Goal: Transaction & Acquisition: Purchase product/service

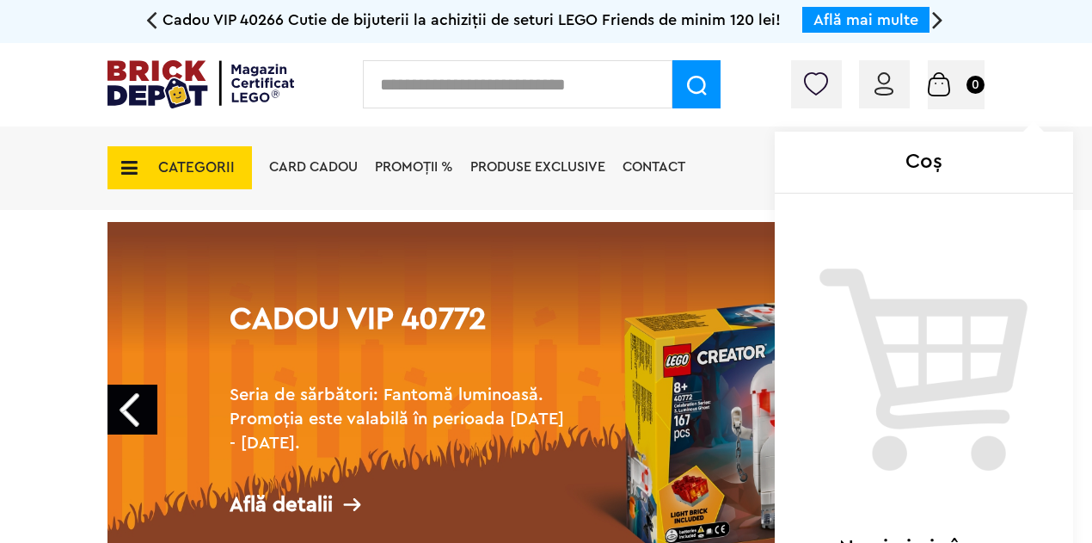
click at [962, 89] on span "Coș 0" at bounding box center [956, 83] width 57 height 17
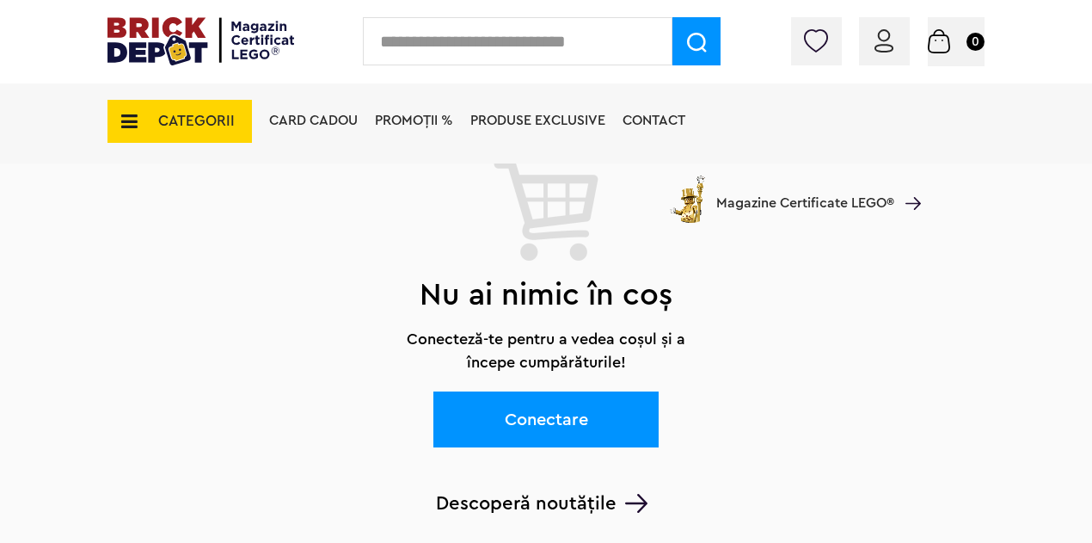
scroll to position [258, 0]
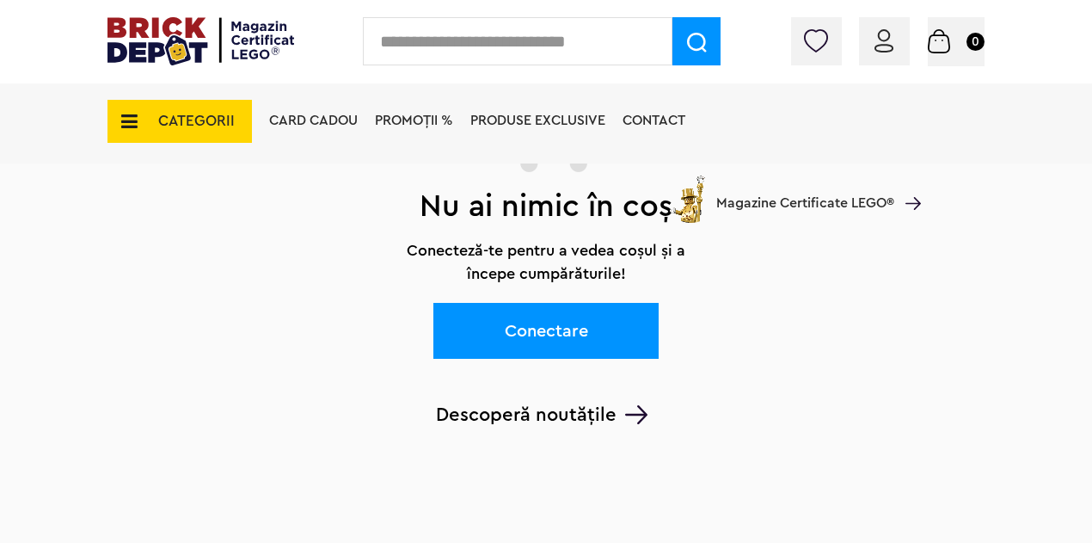
click at [511, 340] on link "Conectare" at bounding box center [545, 331] width 225 height 56
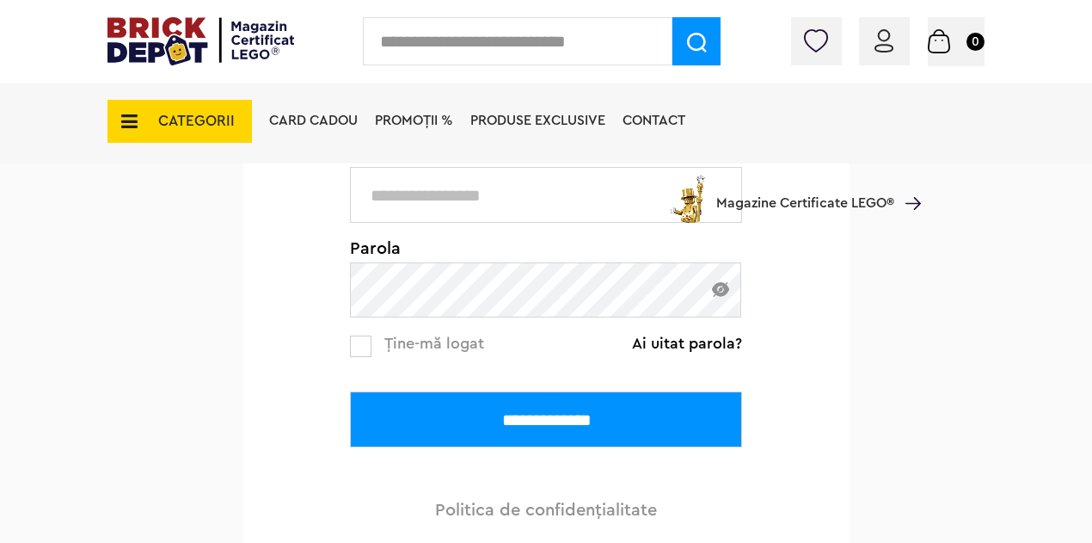
scroll to position [344, 0]
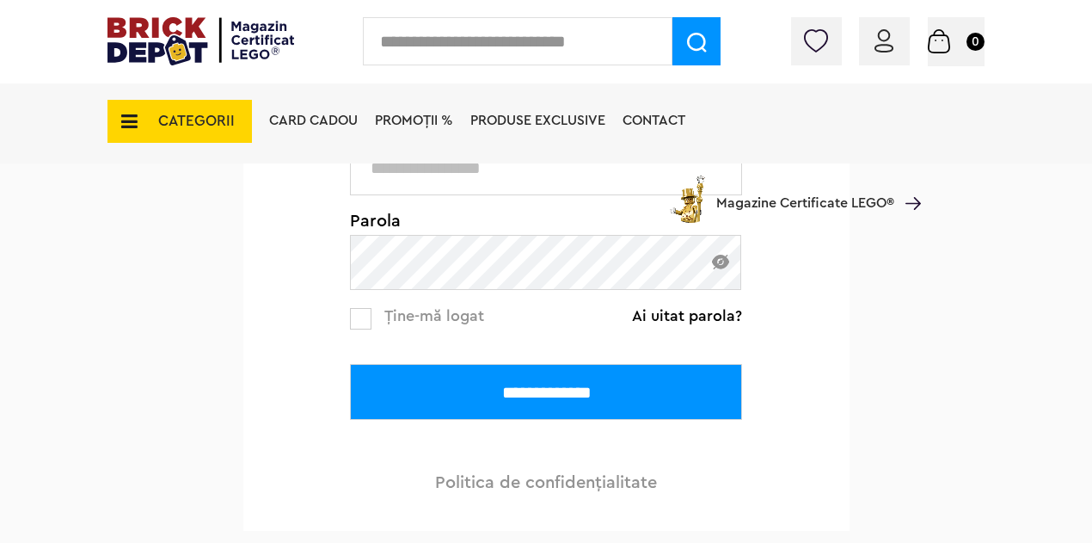
type input "**********"
click at [423, 405] on input "**********" at bounding box center [546, 392] width 392 height 56
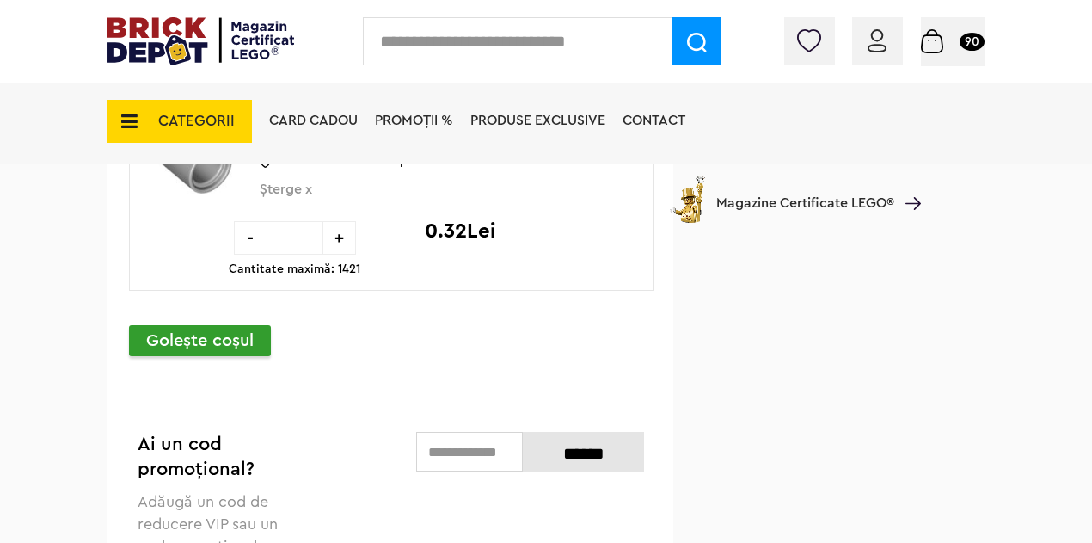
scroll to position [6106, 0]
click at [203, 120] on span "CATEGORII" at bounding box center [196, 121] width 77 height 15
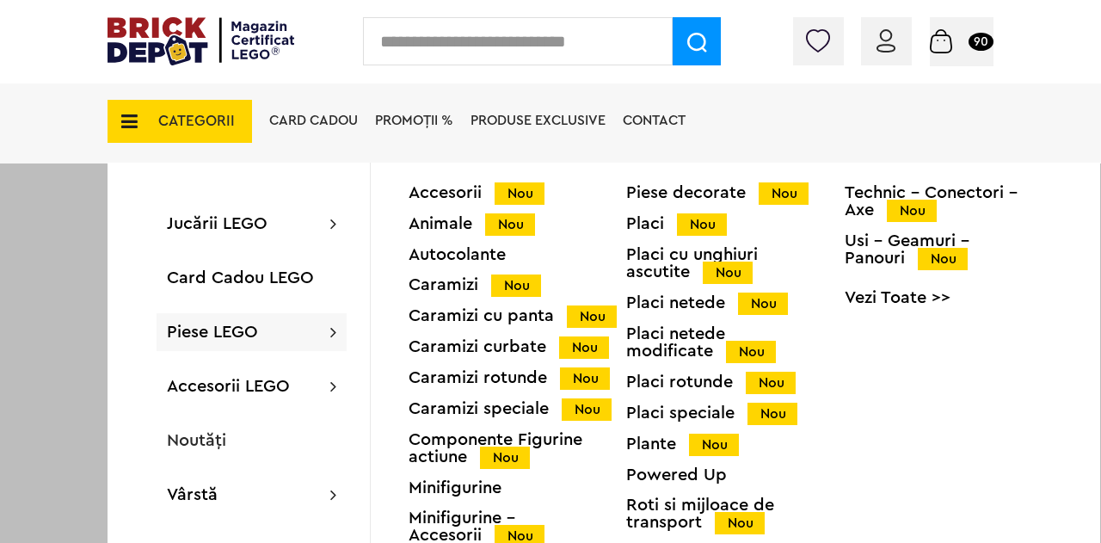
click at [169, 335] on span "Piese LEGO" at bounding box center [212, 331] width 91 height 17
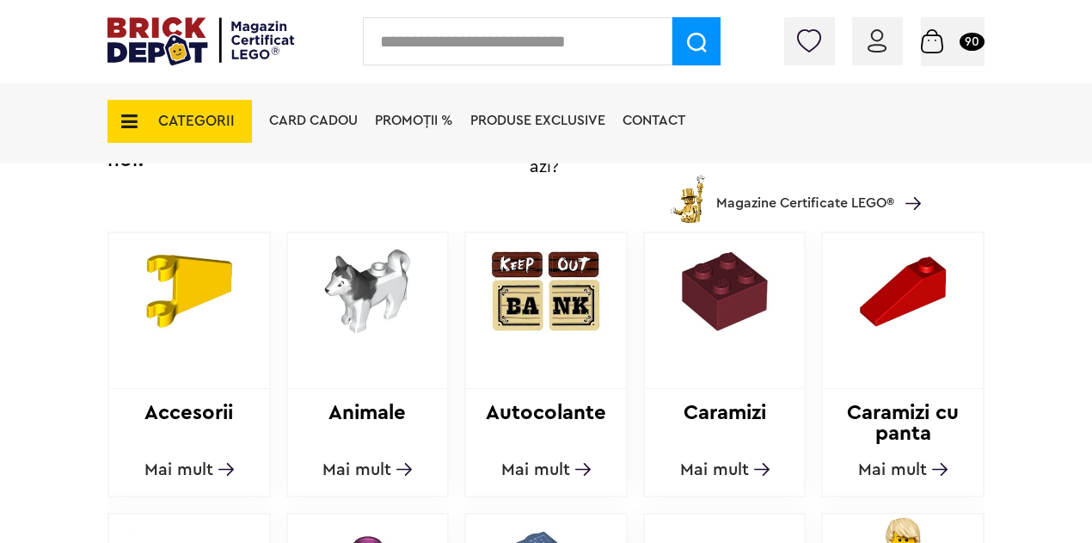
scroll to position [516, 0]
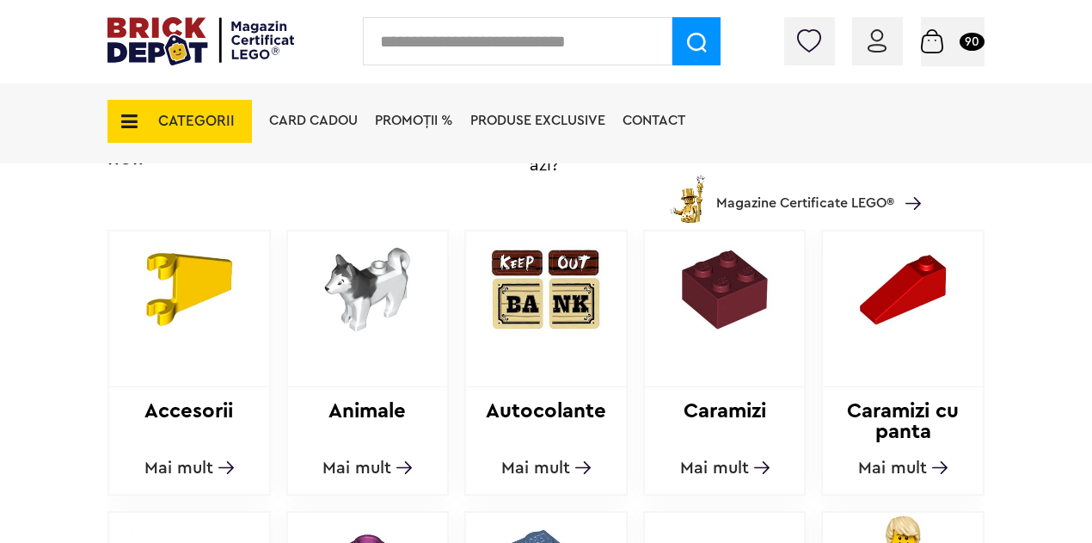
click at [870, 472] on span "Mai mult" at bounding box center [892, 467] width 69 height 17
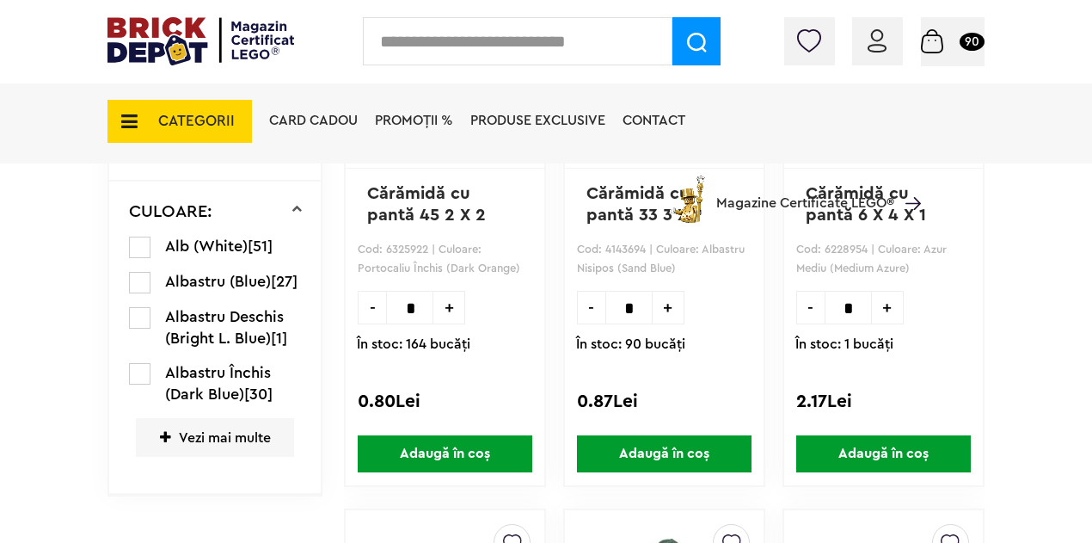
scroll to position [688, 0]
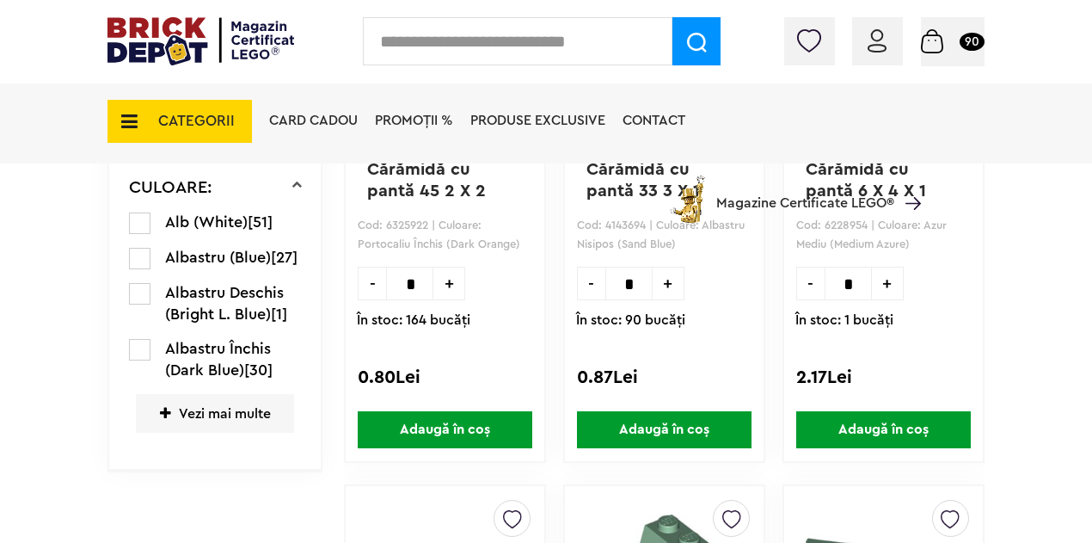
click at [174, 426] on span "Vezi mai multe" at bounding box center [215, 413] width 158 height 39
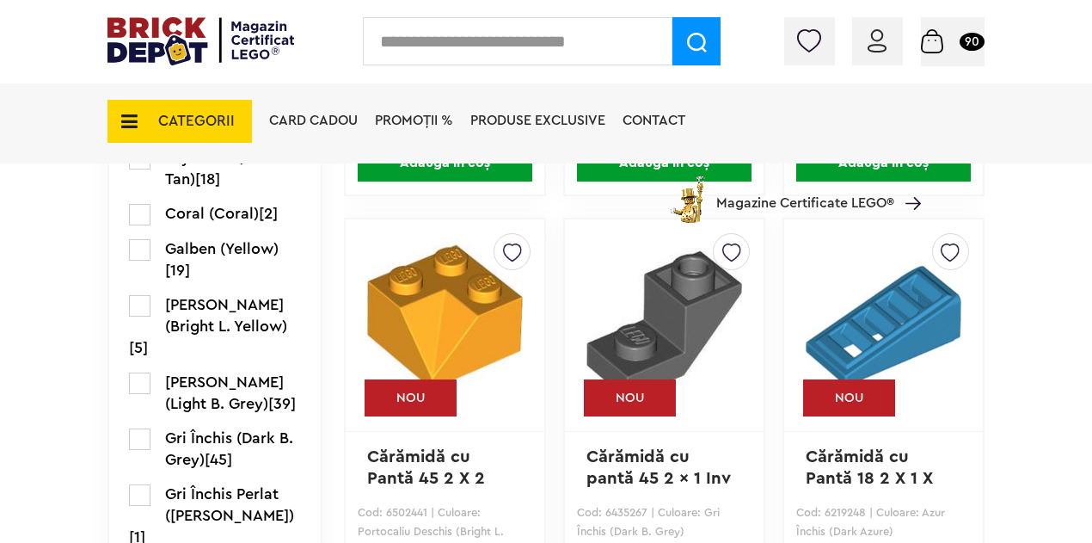
scroll to position [1548, 0]
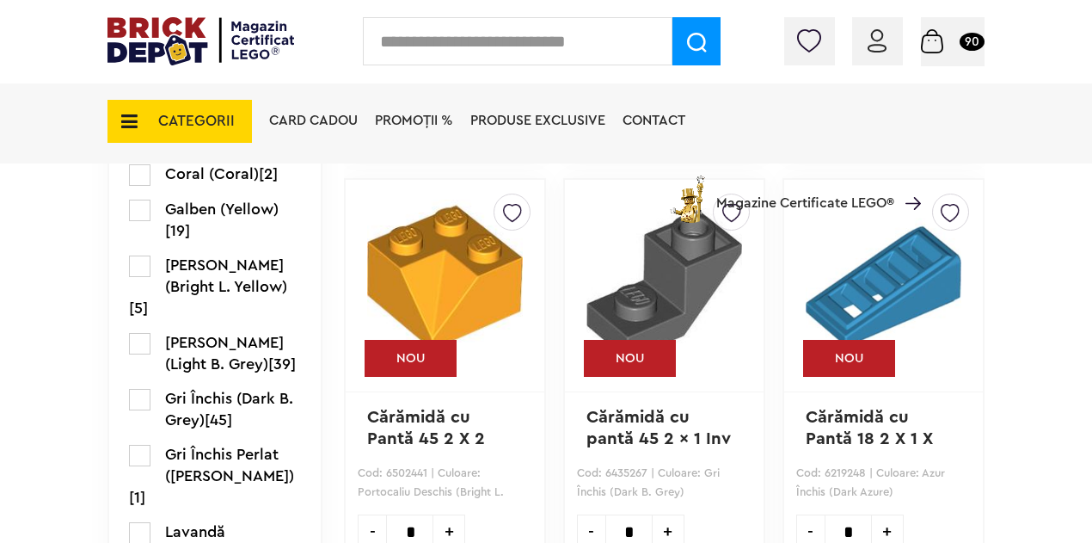
click at [141, 354] on label at bounding box center [139, 343] width 21 height 21
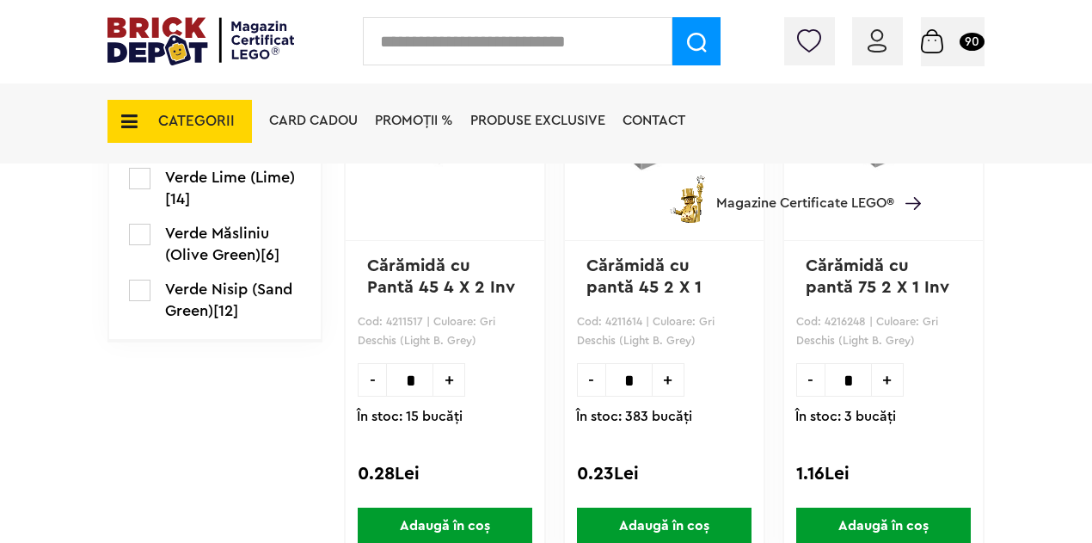
scroll to position [3999, 0]
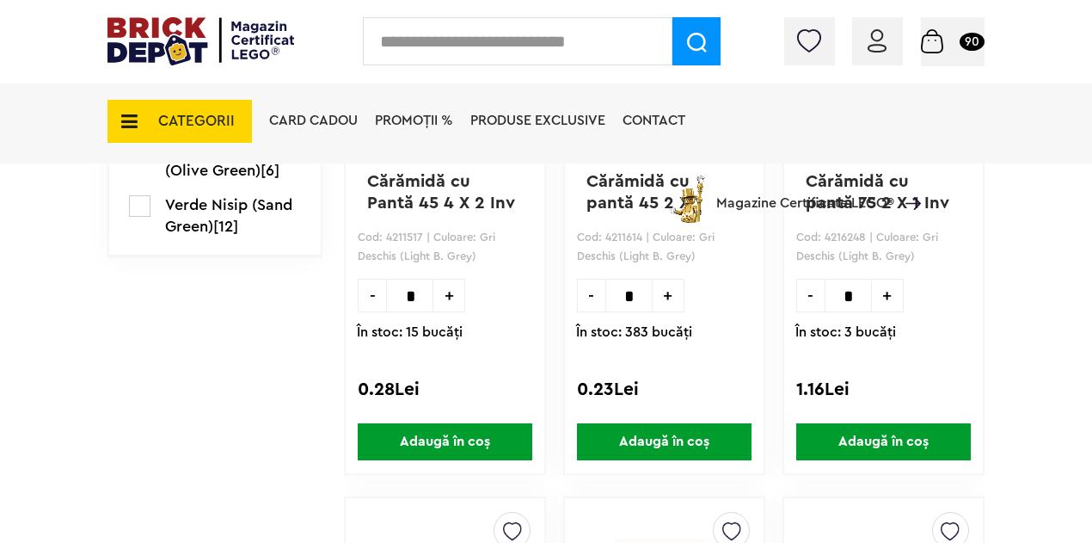
click at [667, 288] on span "+" at bounding box center [669, 296] width 32 height 34
click at [674, 293] on span "+" at bounding box center [669, 296] width 32 height 34
type input "*"
click at [655, 433] on span "Adaugă în coș" at bounding box center [664, 441] width 175 height 37
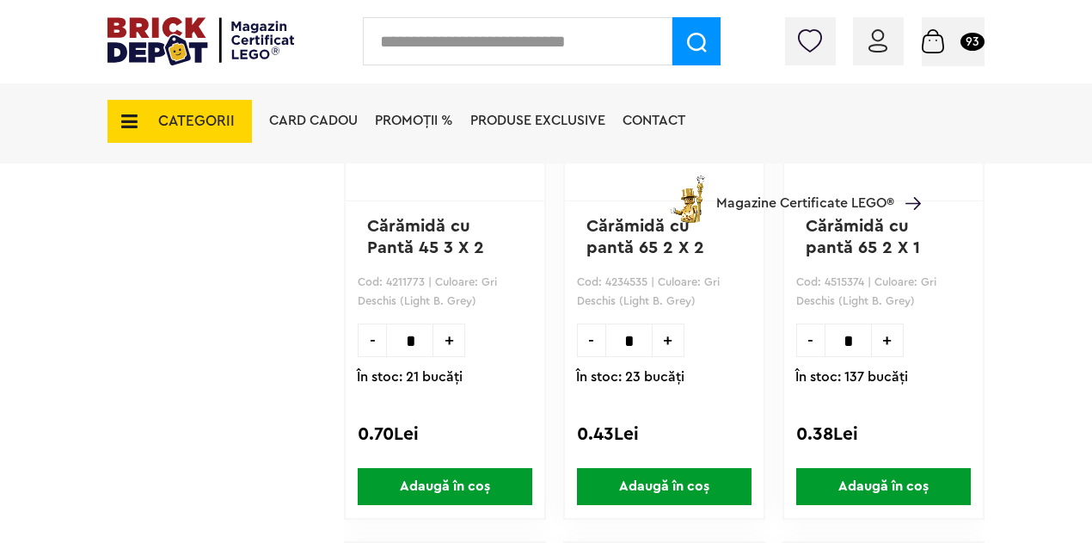
scroll to position [4515, 0]
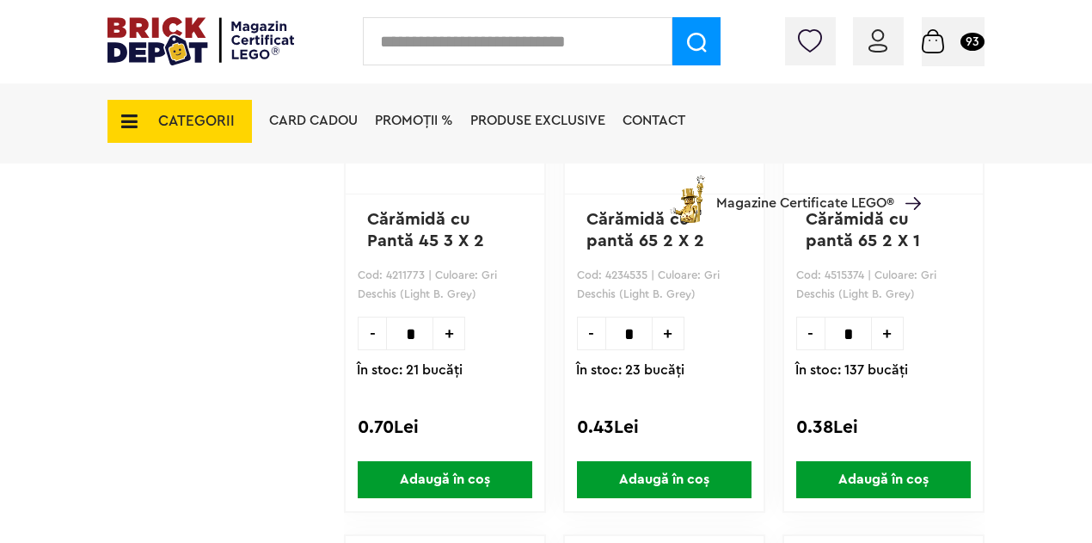
click at [831, 481] on span "Adaugă în coș" at bounding box center [883, 479] width 175 height 37
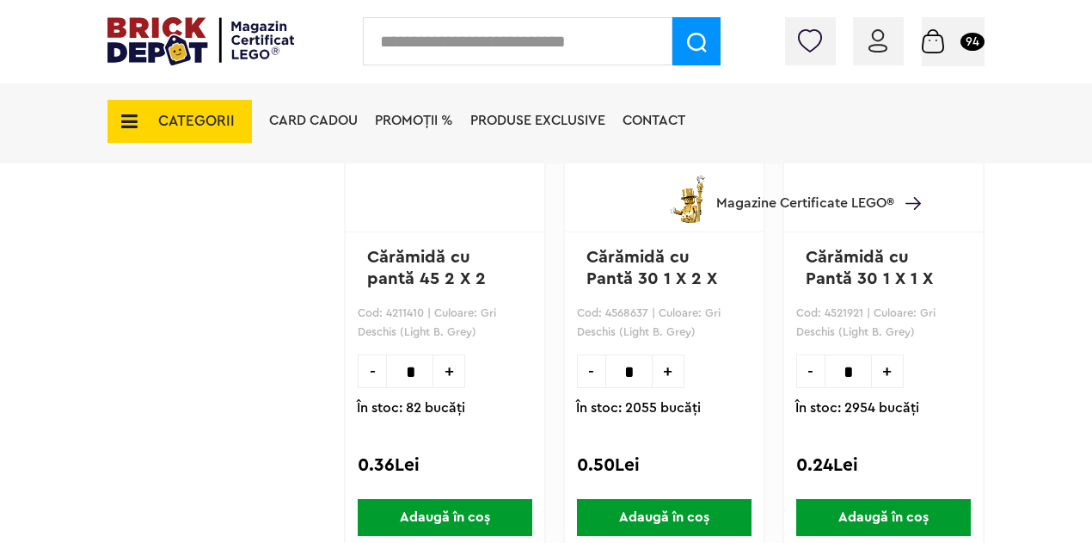
scroll to position [5117, 0]
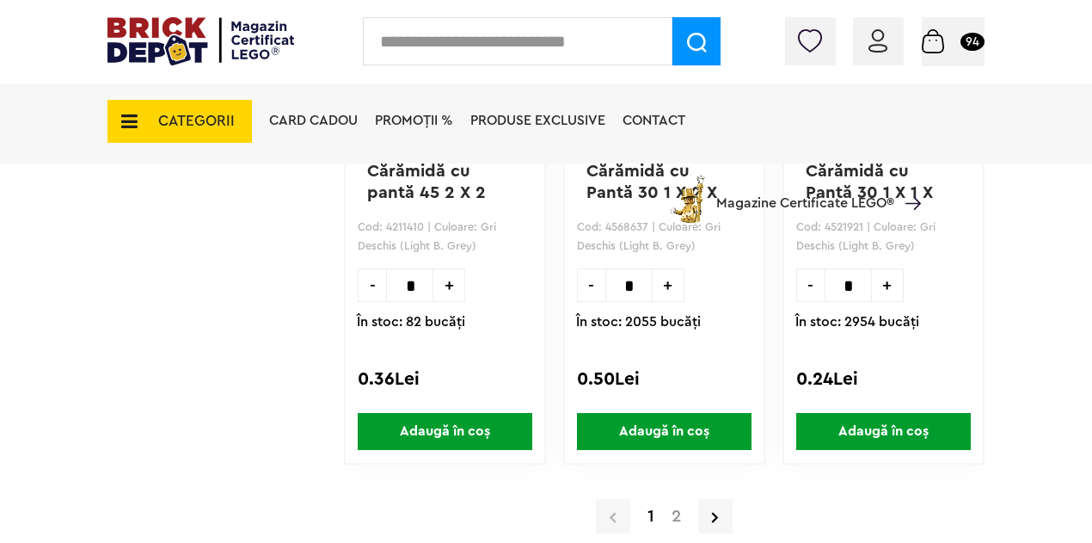
click at [882, 282] on span "+" at bounding box center [888, 285] width 32 height 34
click at [808, 283] on span "-" at bounding box center [810, 285] width 28 height 34
type input "*"
click at [191, 120] on span "CATEGORII" at bounding box center [196, 121] width 77 height 15
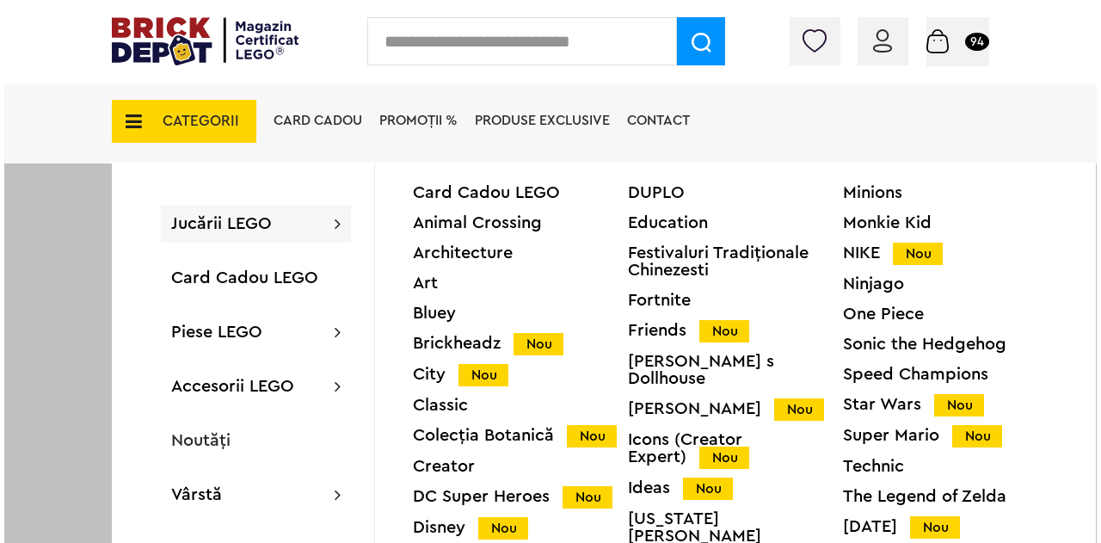
scroll to position [5117, 0]
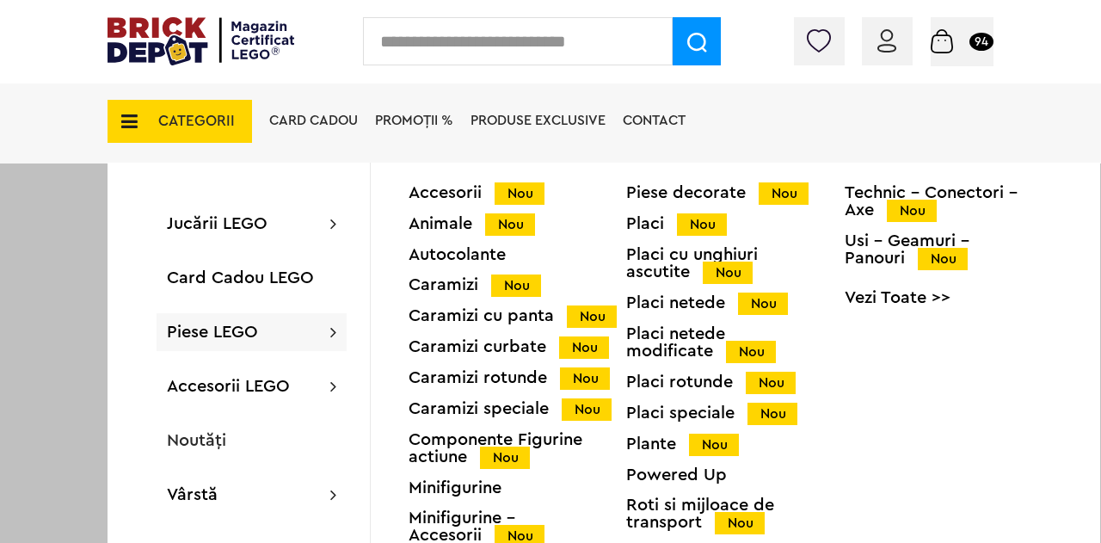
click at [253, 331] on span "Piese LEGO" at bounding box center [212, 331] width 91 height 17
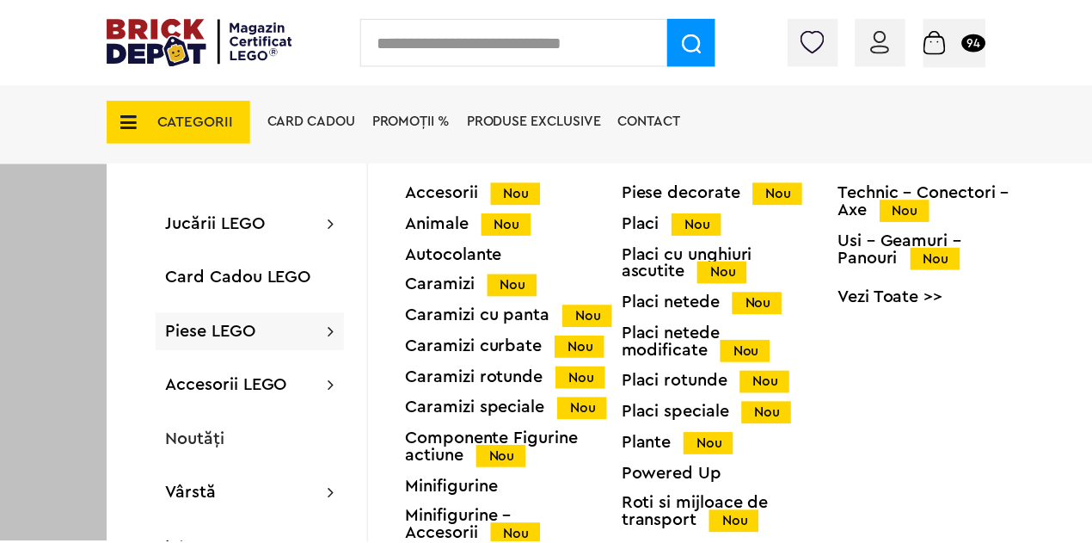
scroll to position [5117, 0]
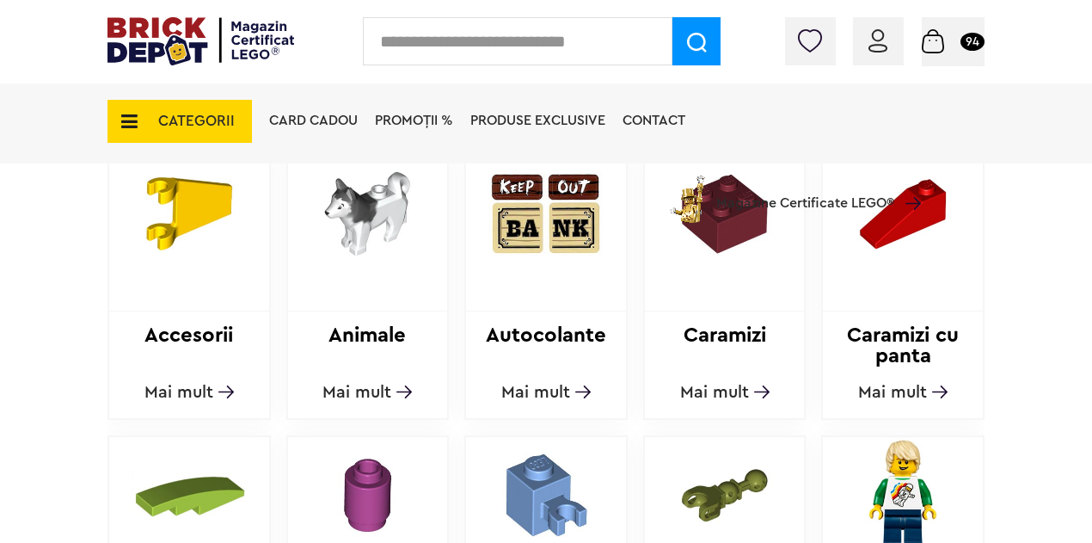
scroll to position [860, 0]
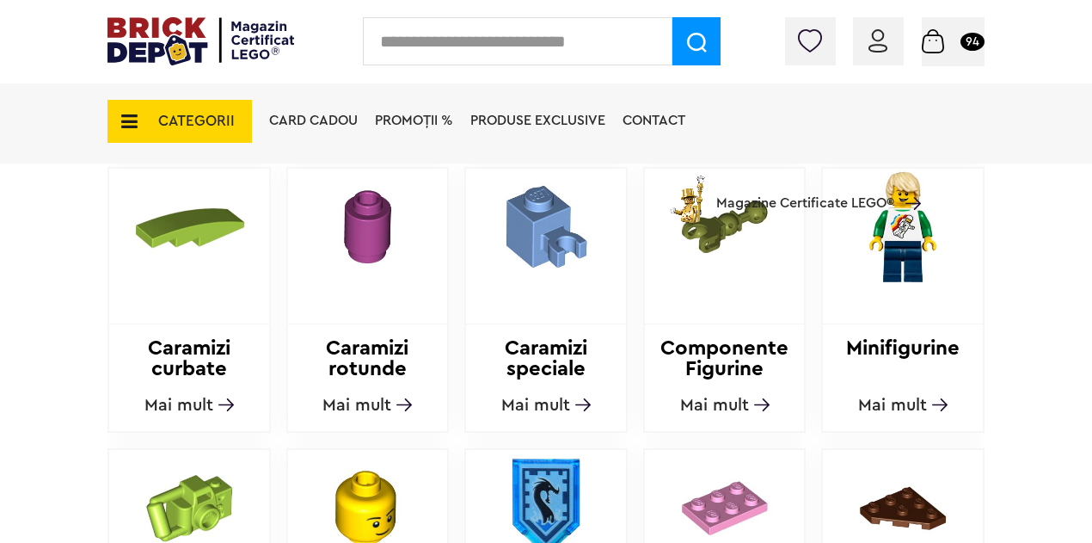
click at [539, 397] on span "Mai mult" at bounding box center [535, 404] width 69 height 17
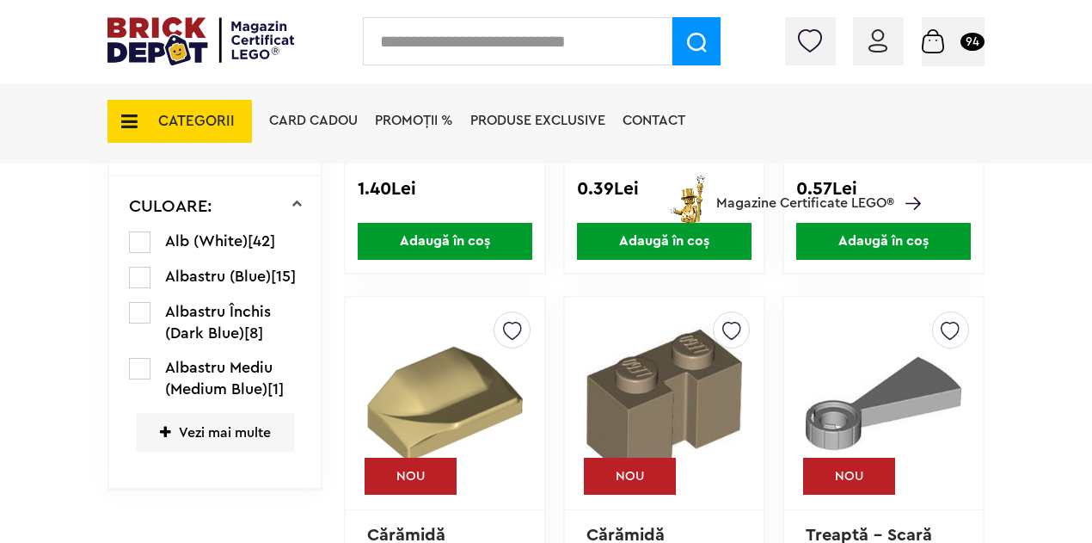
scroll to position [903, 0]
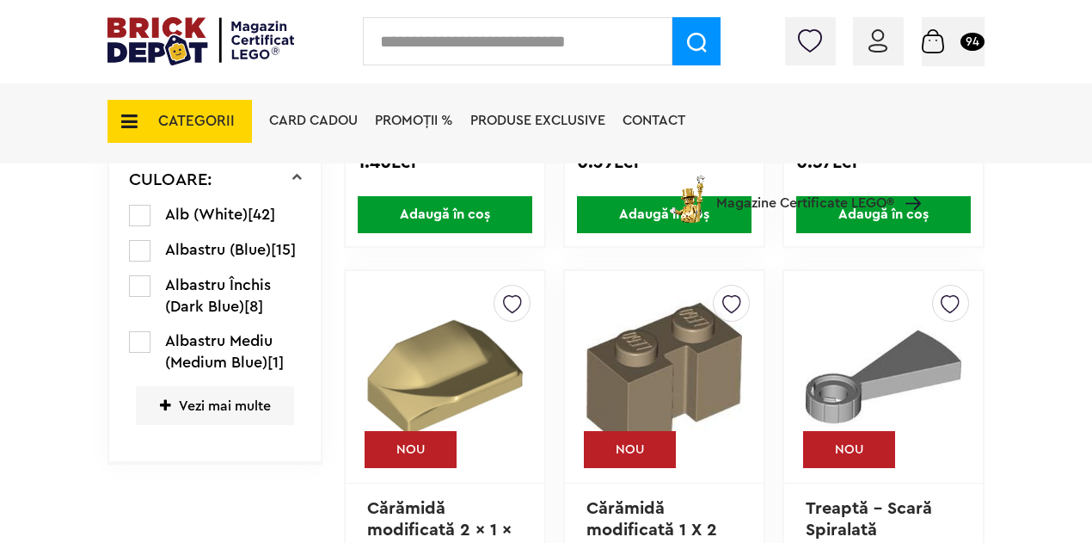
click at [223, 403] on span "Vezi mai multe" at bounding box center [215, 405] width 158 height 39
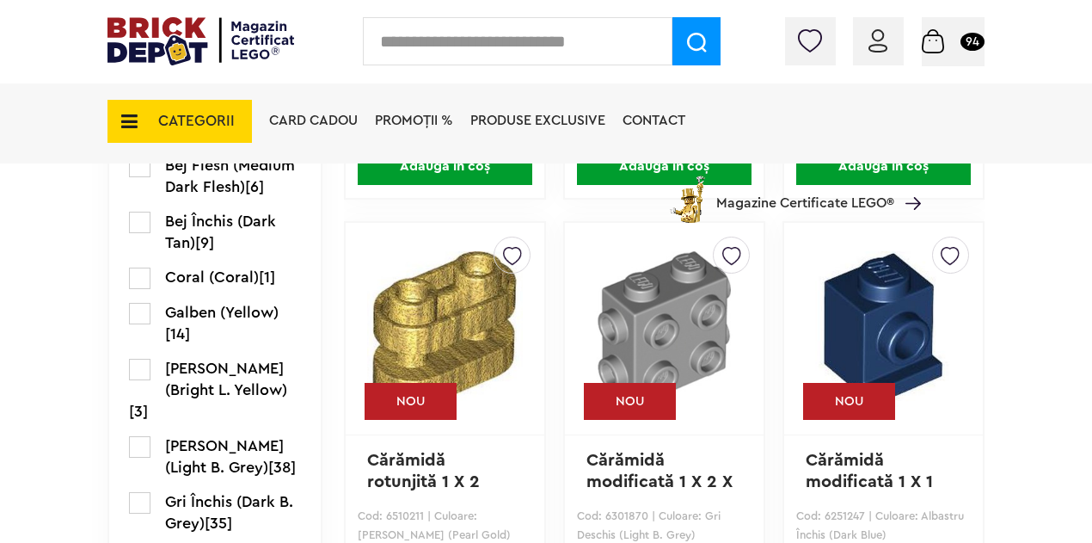
scroll to position [1591, 0]
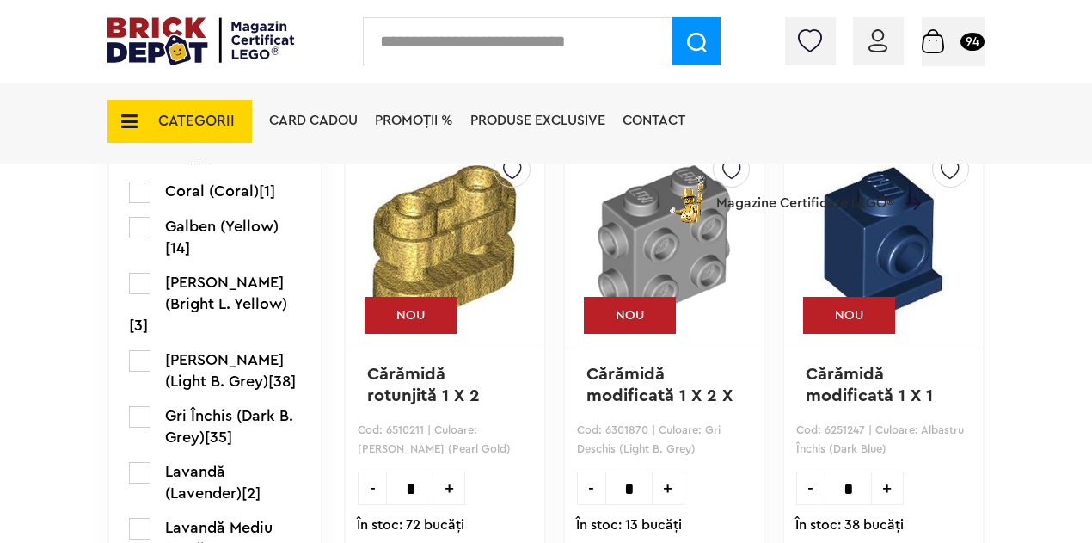
click at [141, 352] on label at bounding box center [139, 360] width 21 height 21
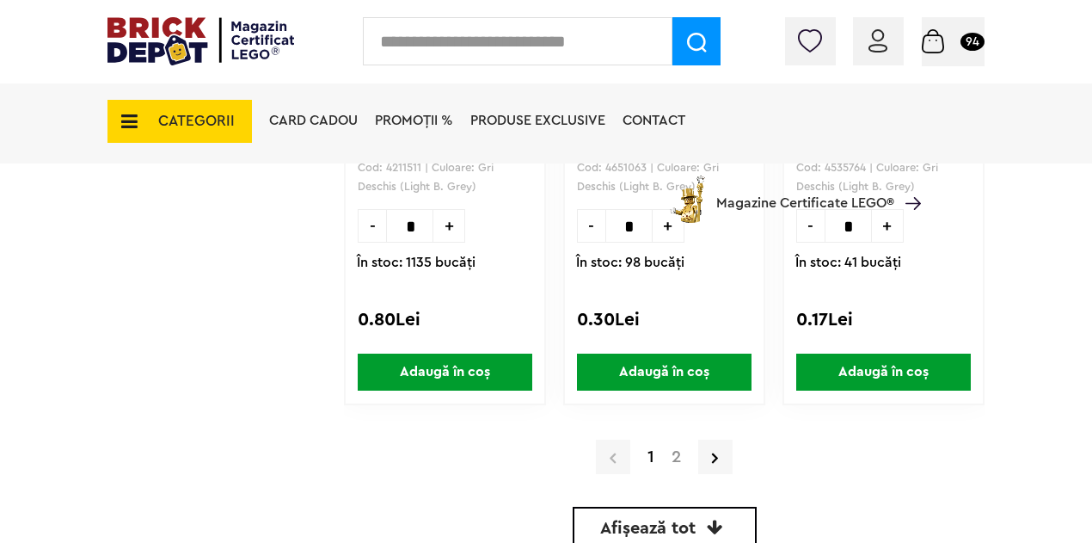
scroll to position [5203, 0]
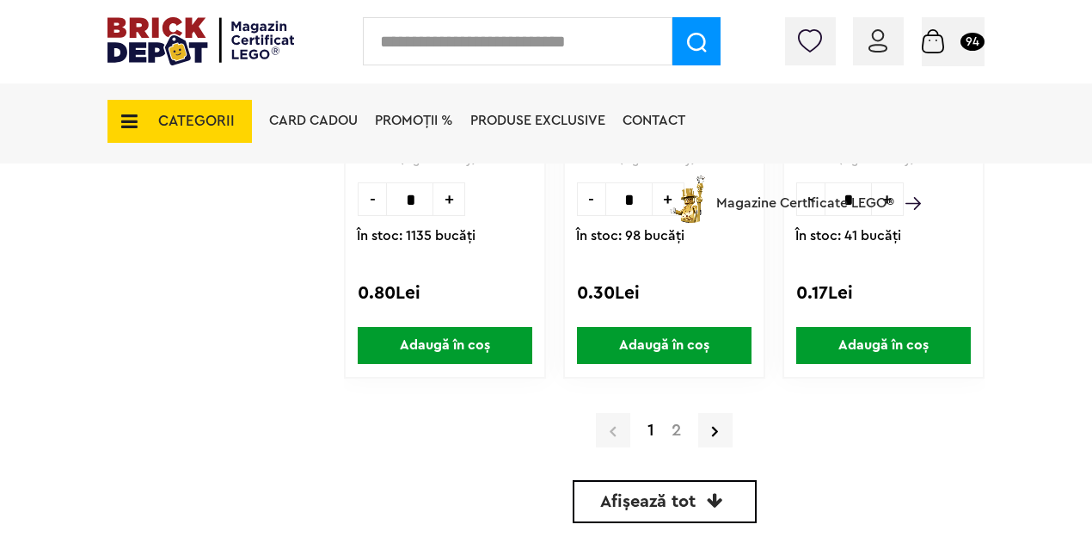
click at [681, 432] on a=Gri%20Deschis%20%28Light%20B "2" at bounding box center [676, 429] width 27 height 17
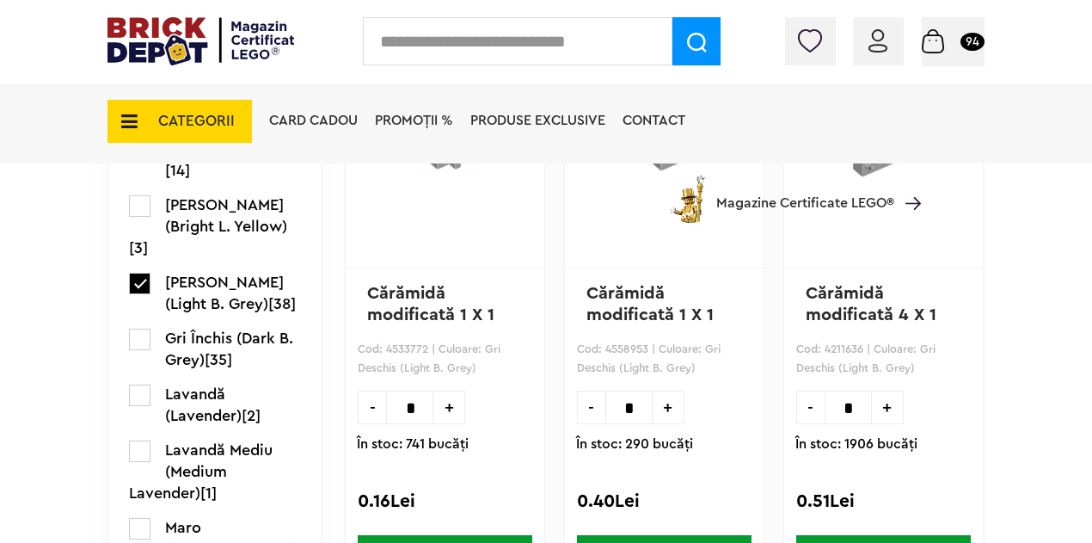
scroll to position [1677, 0]
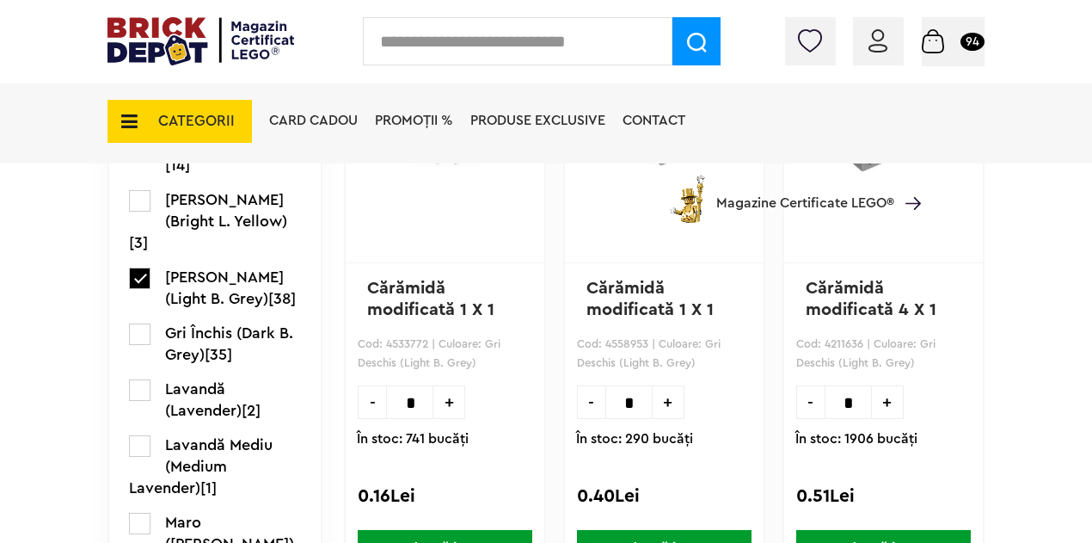
click at [452, 398] on span "+" at bounding box center [449, 402] width 32 height 34
type input "*"
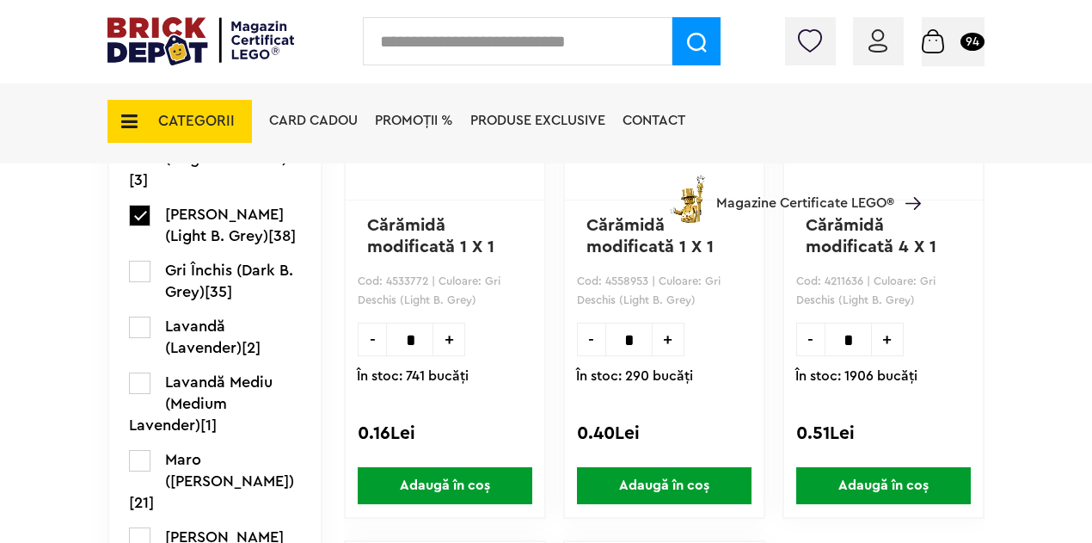
scroll to position [1763, 0]
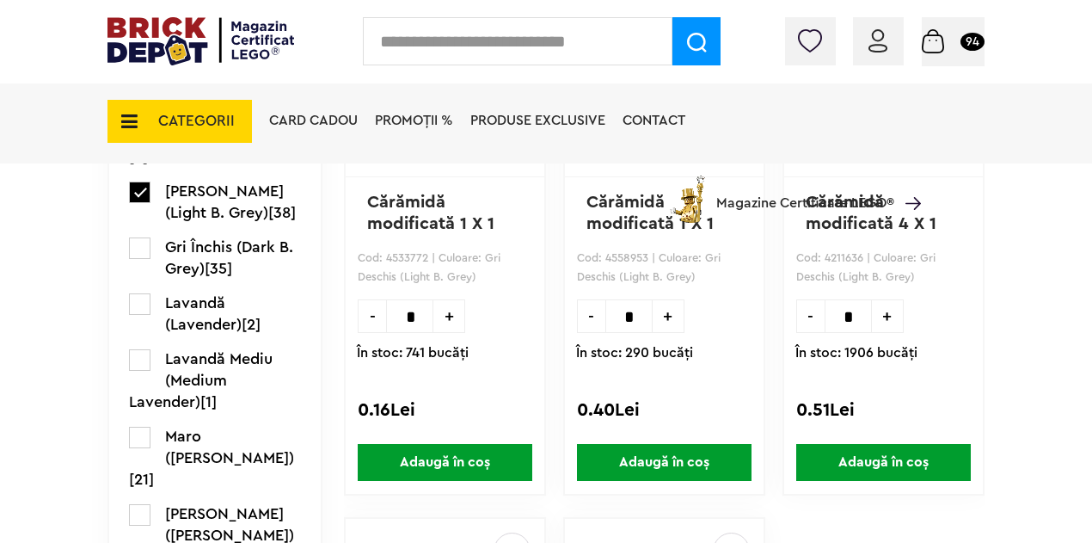
click at [420, 448] on span "Adaugă în coș" at bounding box center [445, 462] width 175 height 37
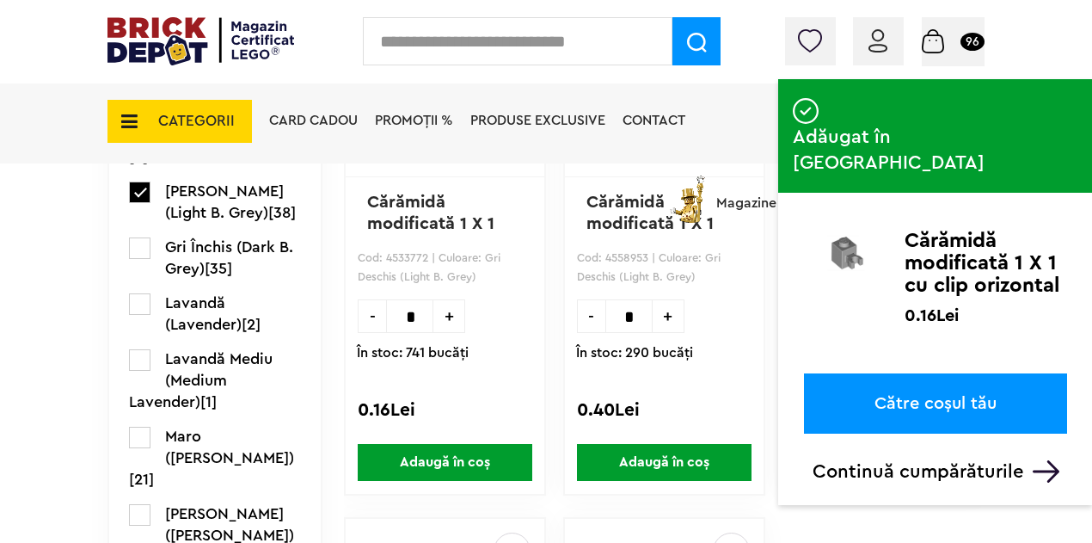
click at [197, 104] on span "CATEGORII" at bounding box center [179, 121] width 144 height 43
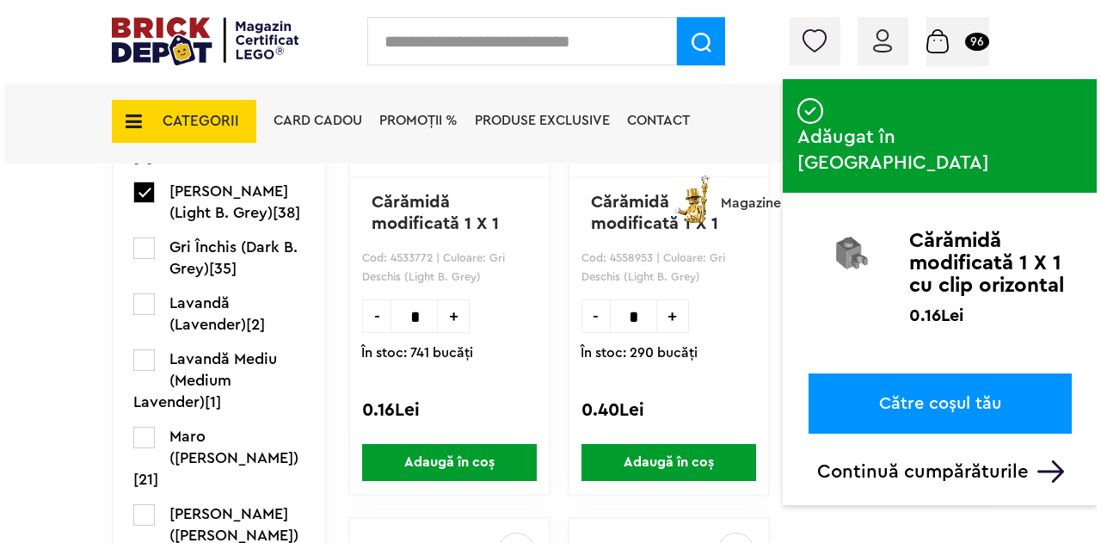
scroll to position [1765, 0]
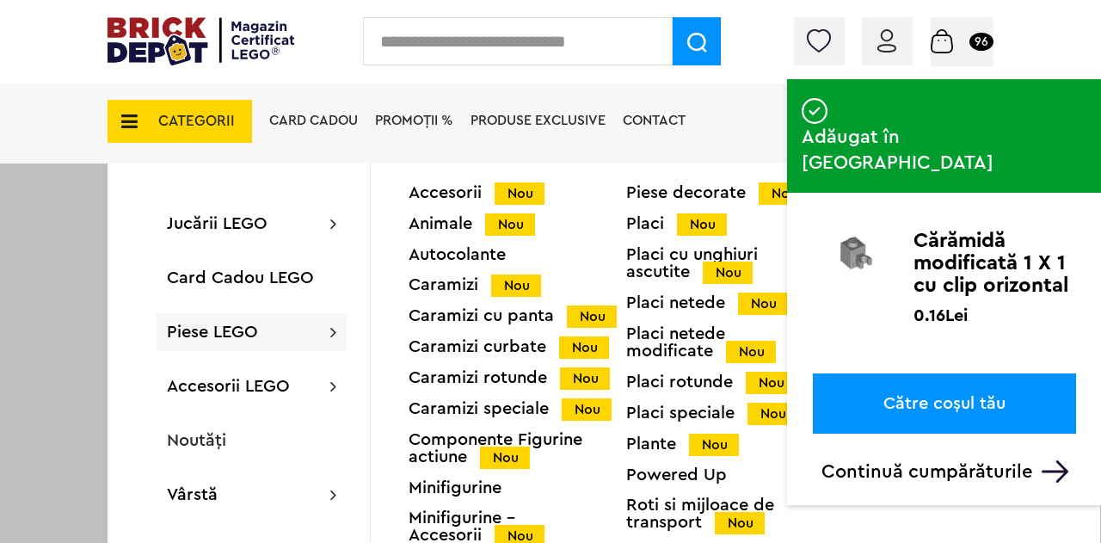
click at [223, 323] on span "Piese LEGO" at bounding box center [212, 331] width 91 height 17
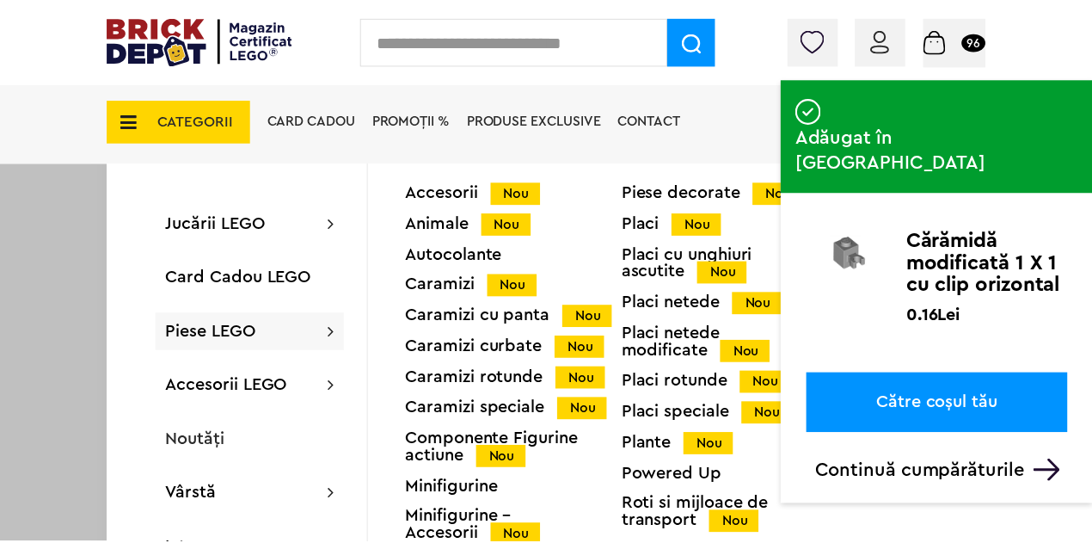
scroll to position [1763, 0]
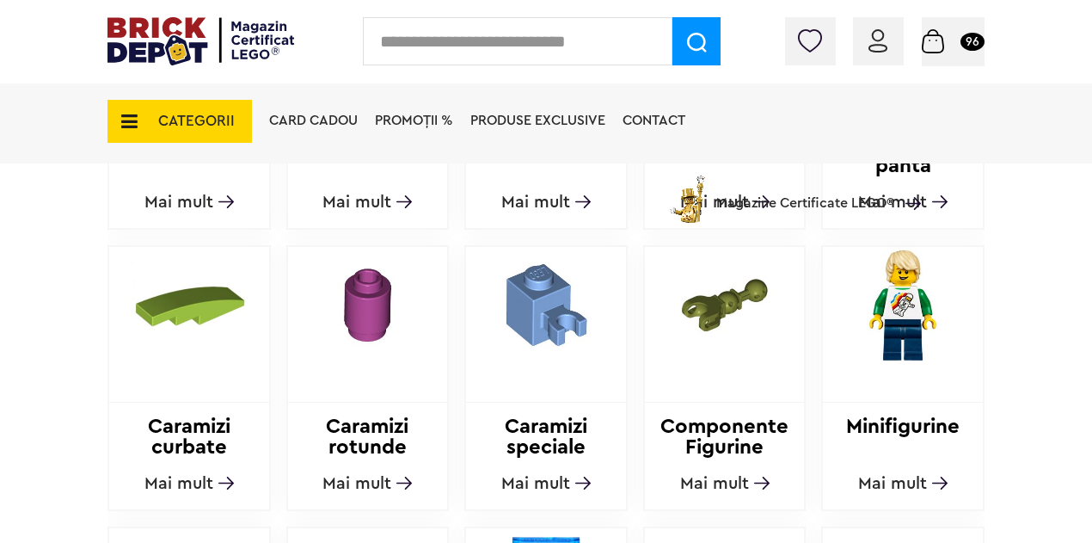
scroll to position [860, 0]
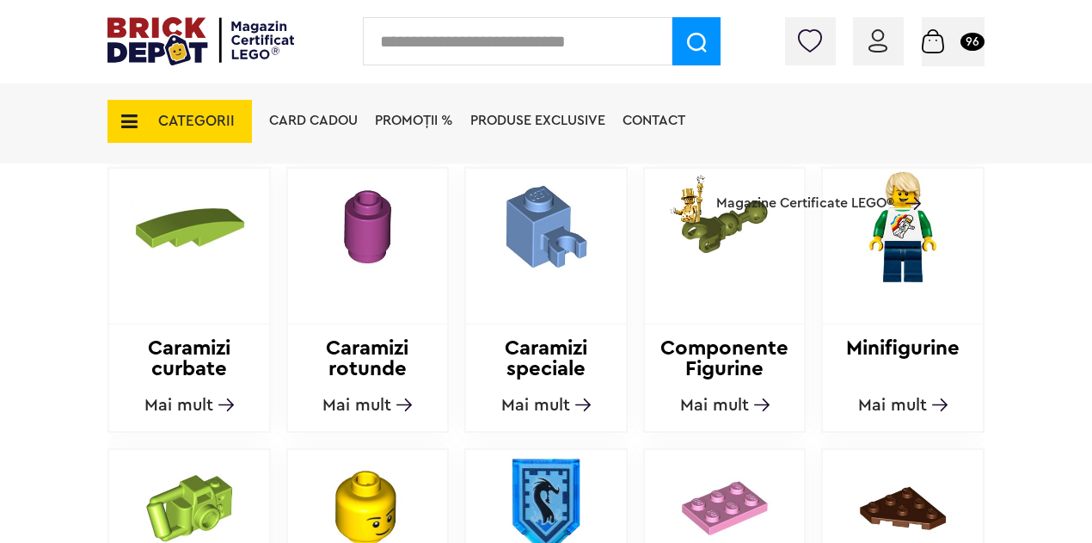
click at [352, 405] on span "Mai mult" at bounding box center [356, 404] width 69 height 17
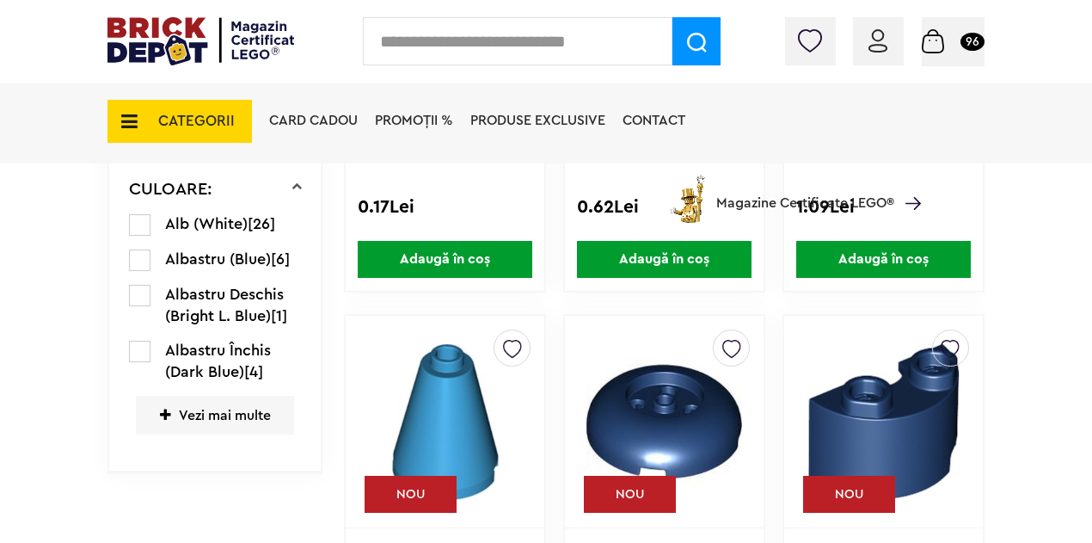
scroll to position [884, 0]
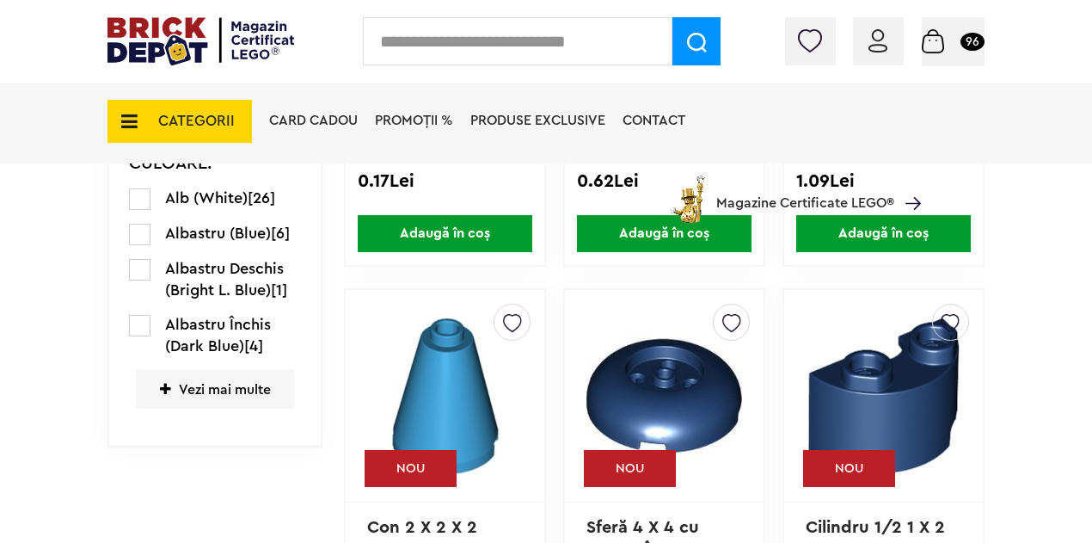
click at [186, 388] on span "Vezi mai multe" at bounding box center [215, 389] width 158 height 39
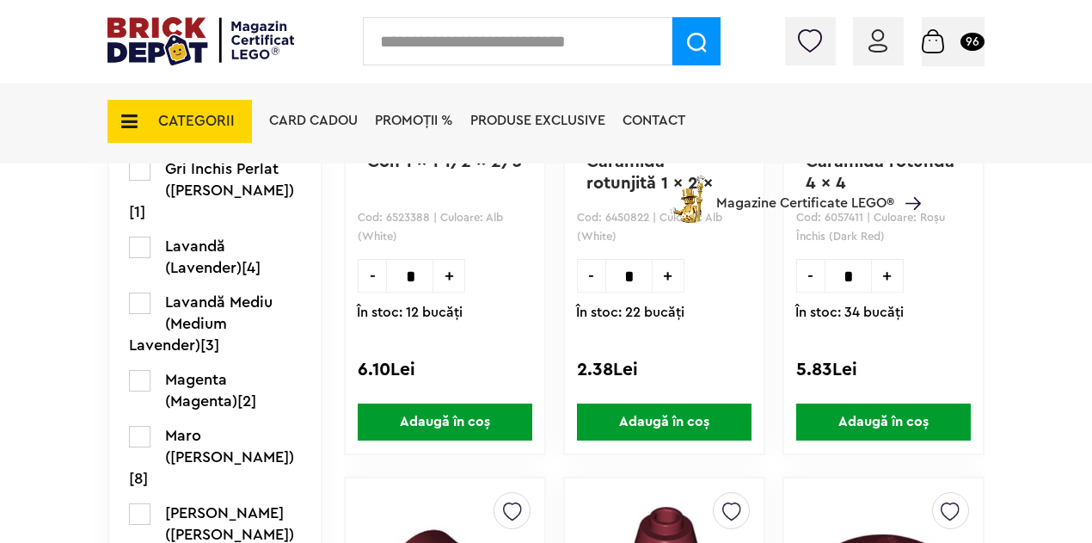
scroll to position [1830, 0]
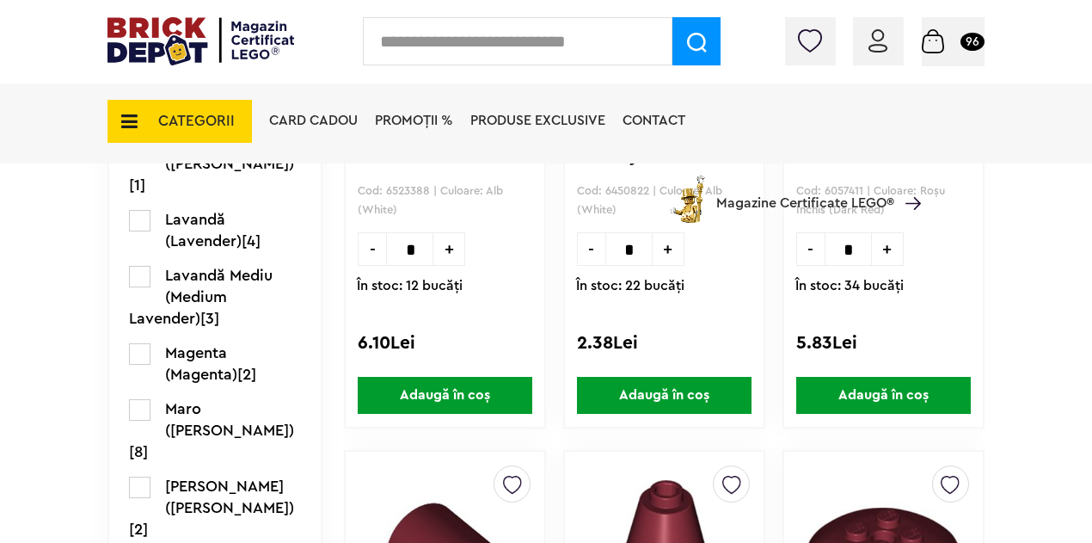
click at [134, 399] on label at bounding box center [139, 409] width 21 height 21
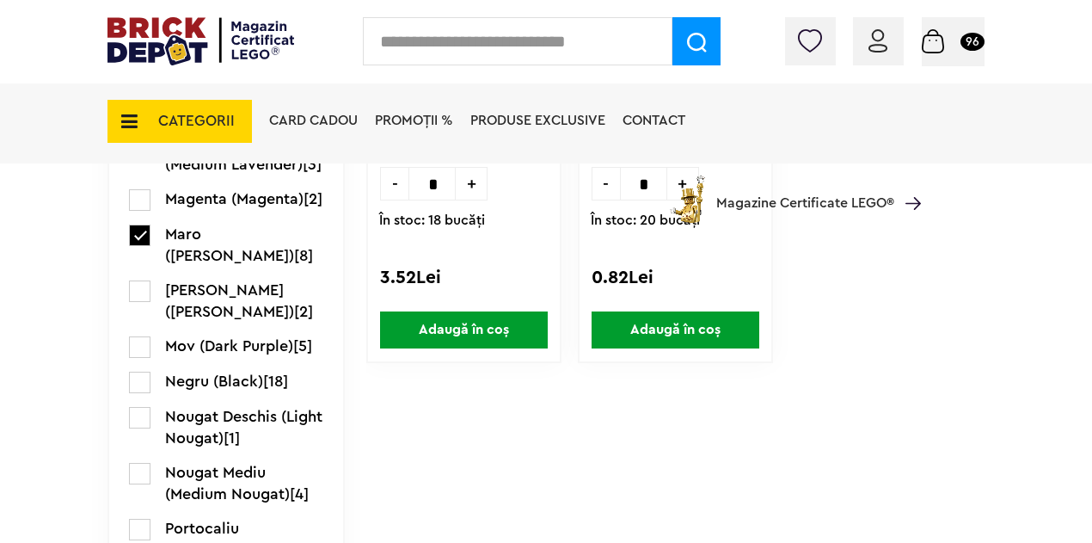
scroll to position [1935, 0]
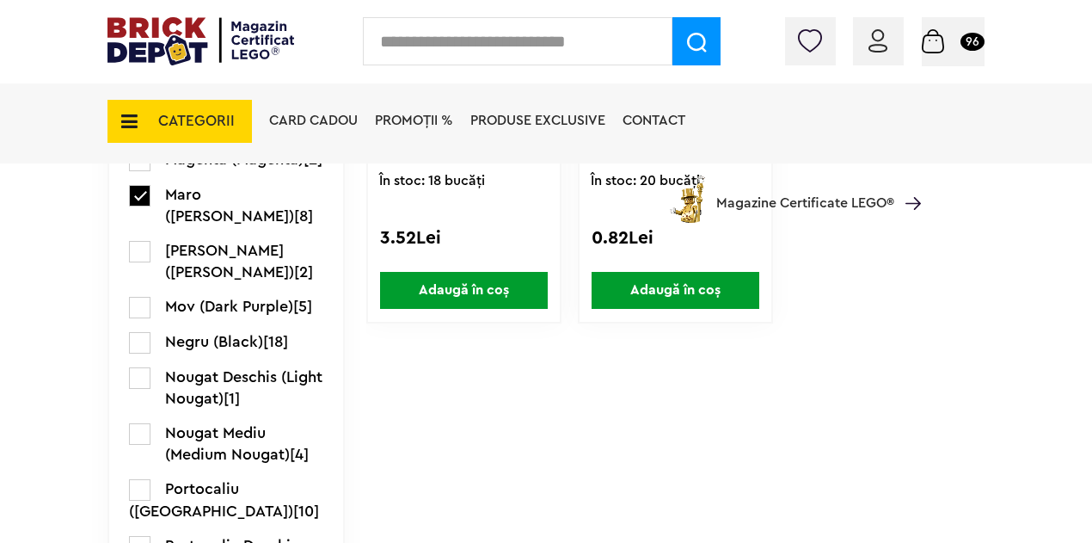
click at [140, 262] on label at bounding box center [139, 251] width 21 height 21
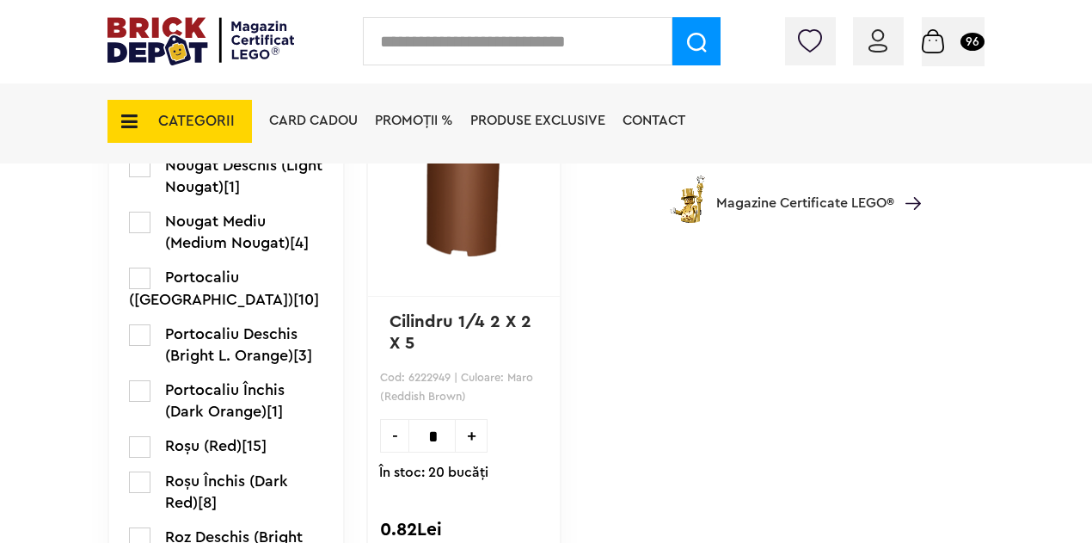
scroll to position [2365, 0]
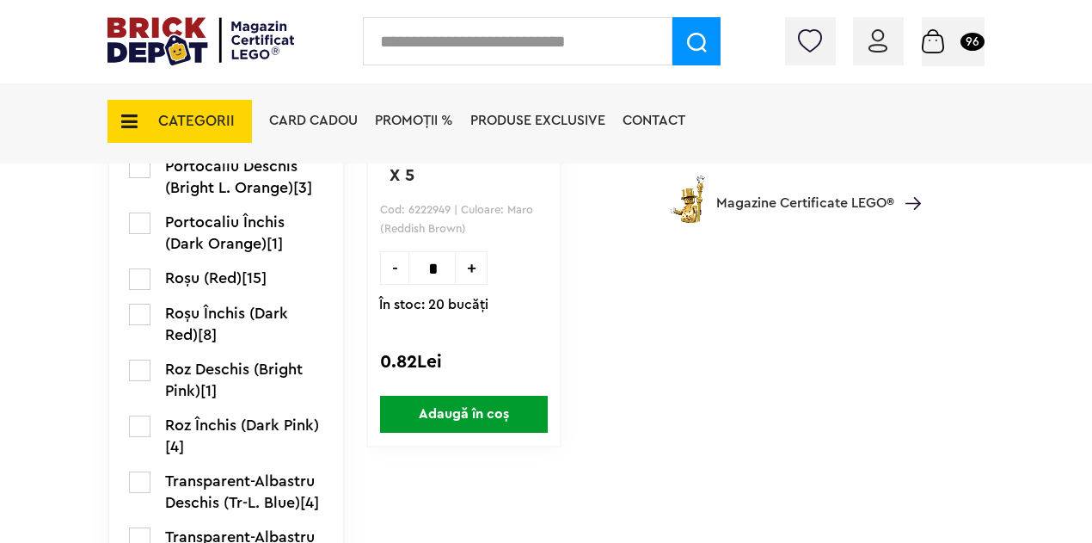
click at [180, 120] on span "CATEGORII" at bounding box center [196, 121] width 77 height 15
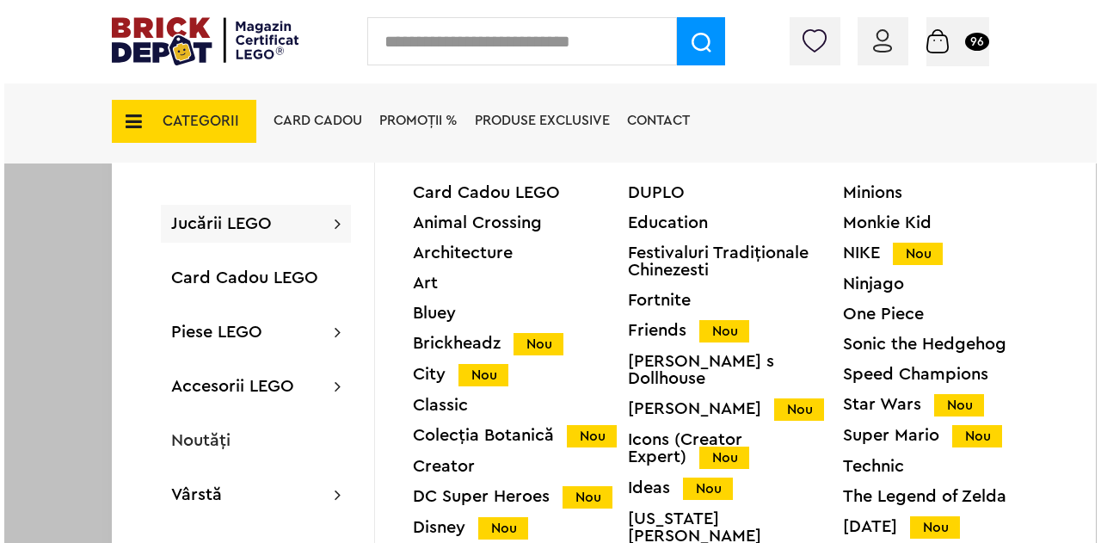
scroll to position [2366, 0]
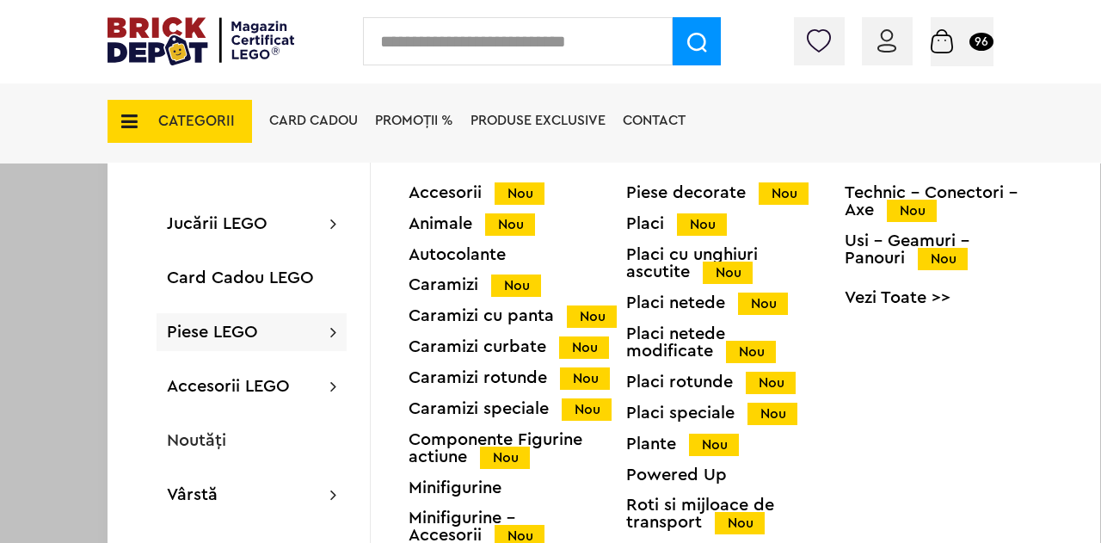
click at [243, 339] on span "Piese LEGO" at bounding box center [212, 331] width 91 height 17
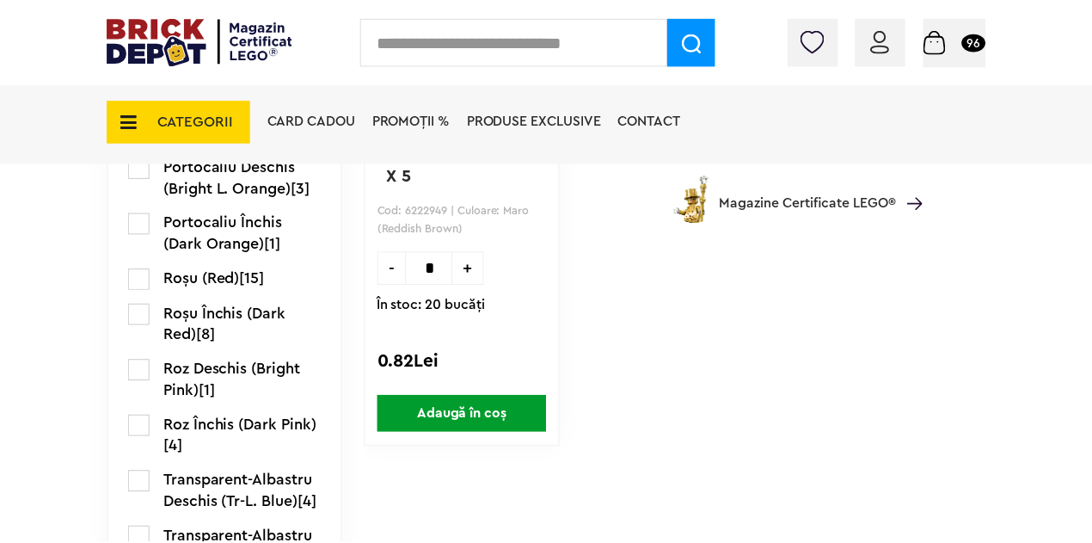
scroll to position [2365, 0]
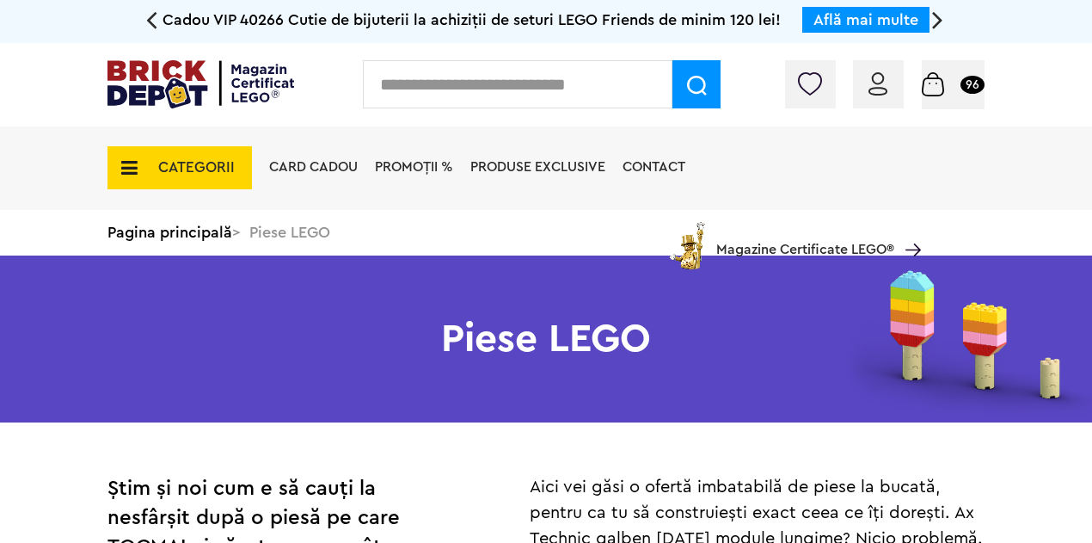
click at [501, 101] on input "text" at bounding box center [518, 84] width 310 height 48
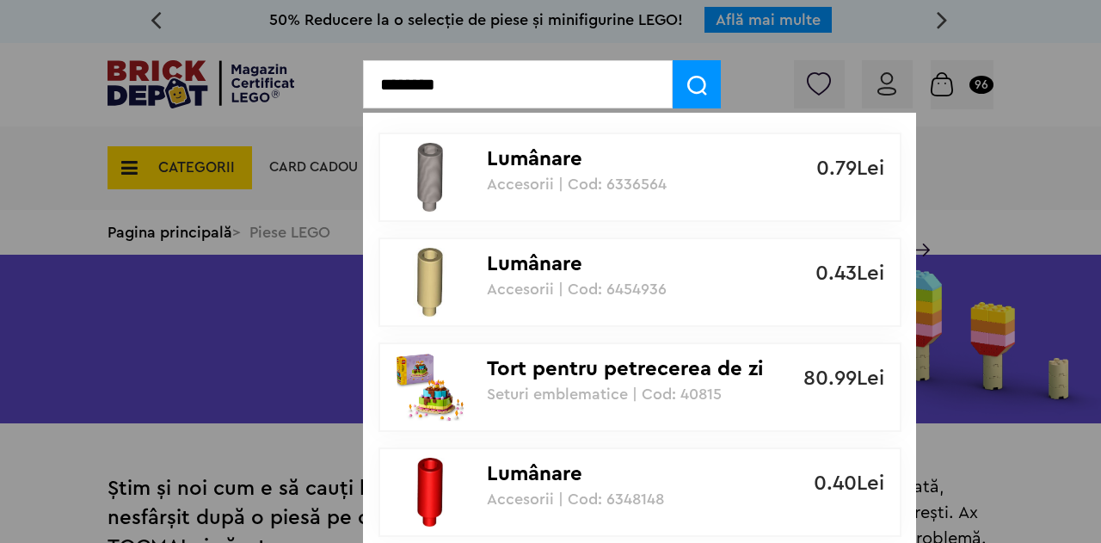
click at [669, 83] on input "********" at bounding box center [518, 84] width 310 height 48
type input "********"
click at [697, 82] on img at bounding box center [697, 86] width 20 height 20
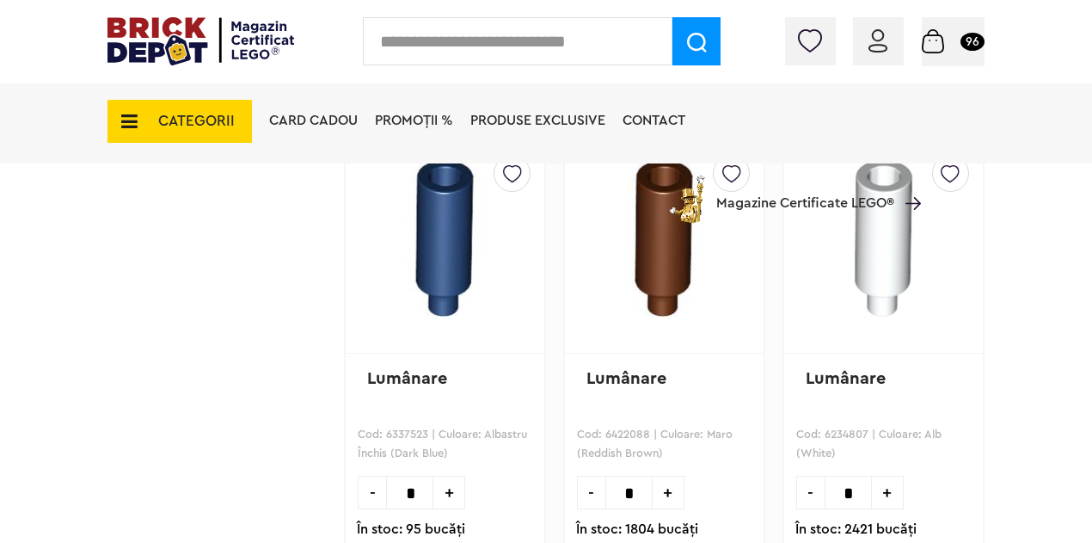
scroll to position [1849, 0]
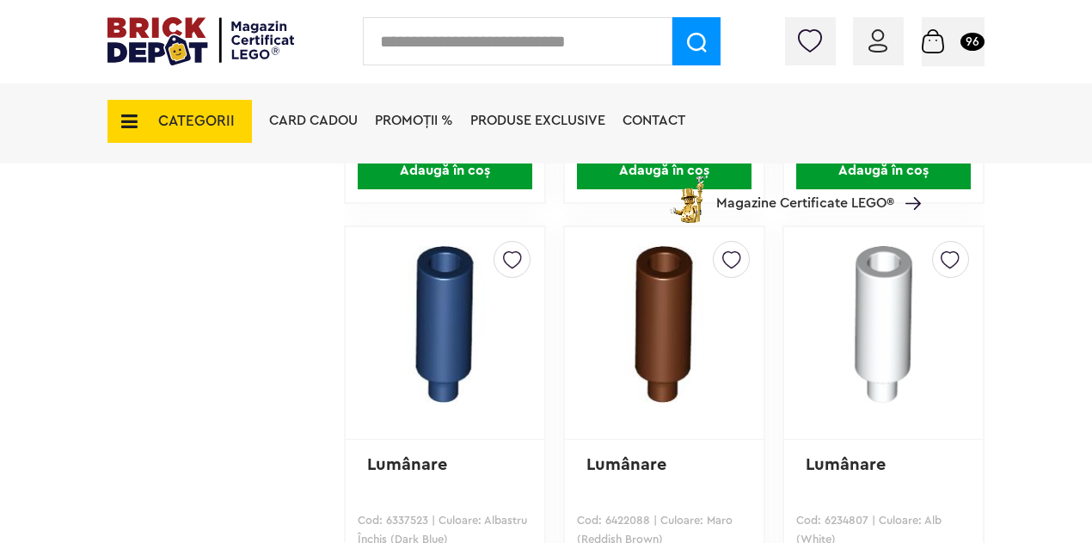
click at [222, 110] on span "CATEGORII" at bounding box center [179, 121] width 144 height 43
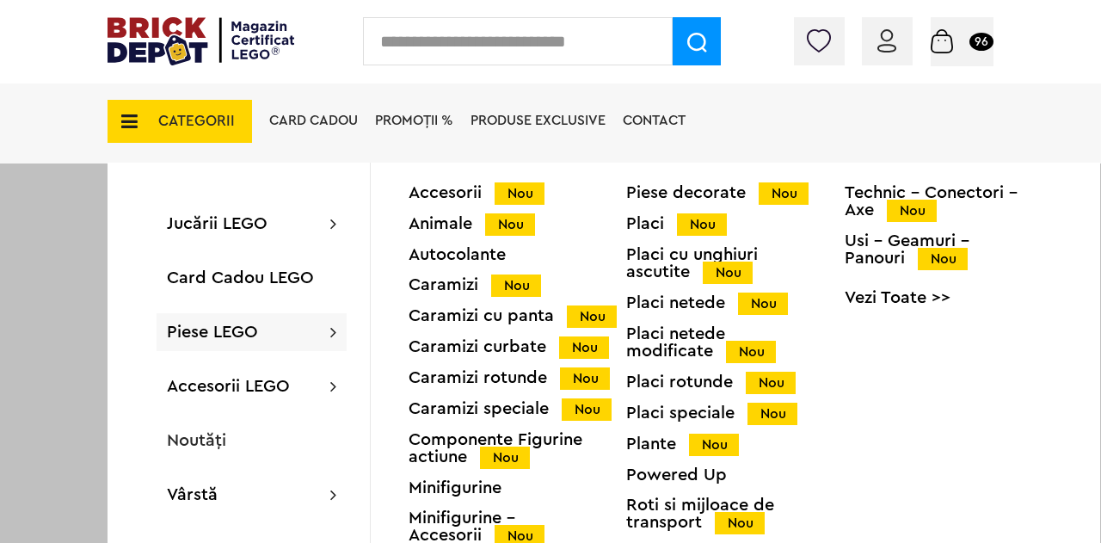
click at [224, 330] on span "Piese LEGO" at bounding box center [212, 331] width 91 height 17
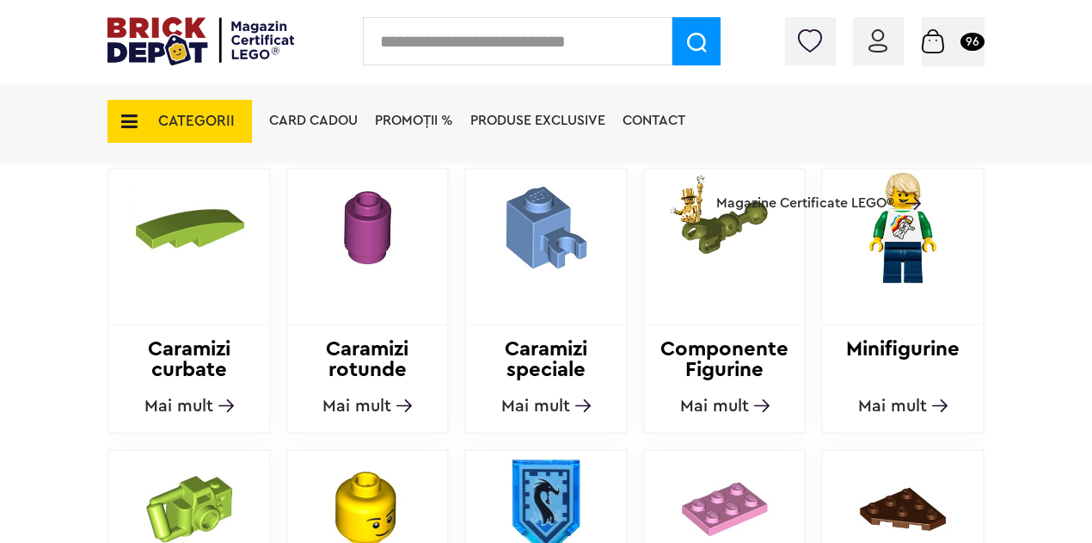
scroll to position [946, 0]
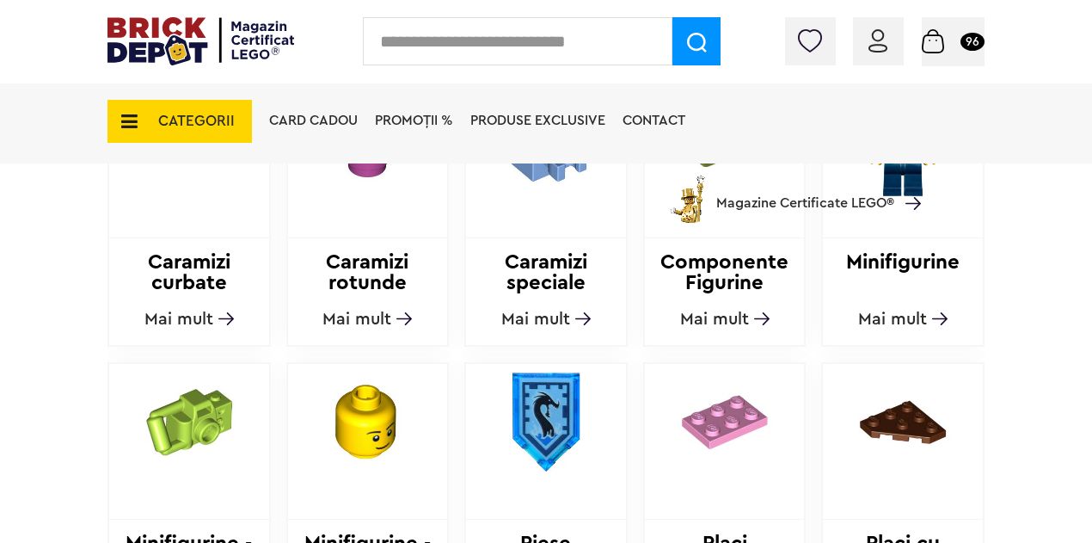
click at [370, 314] on span "Mai mult" at bounding box center [356, 318] width 69 height 17
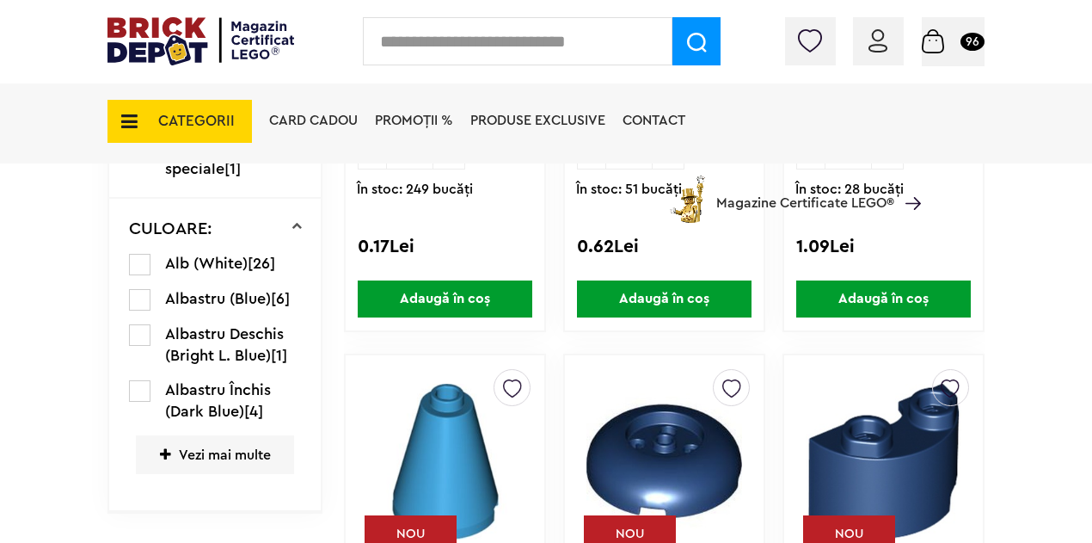
scroll to position [989, 0]
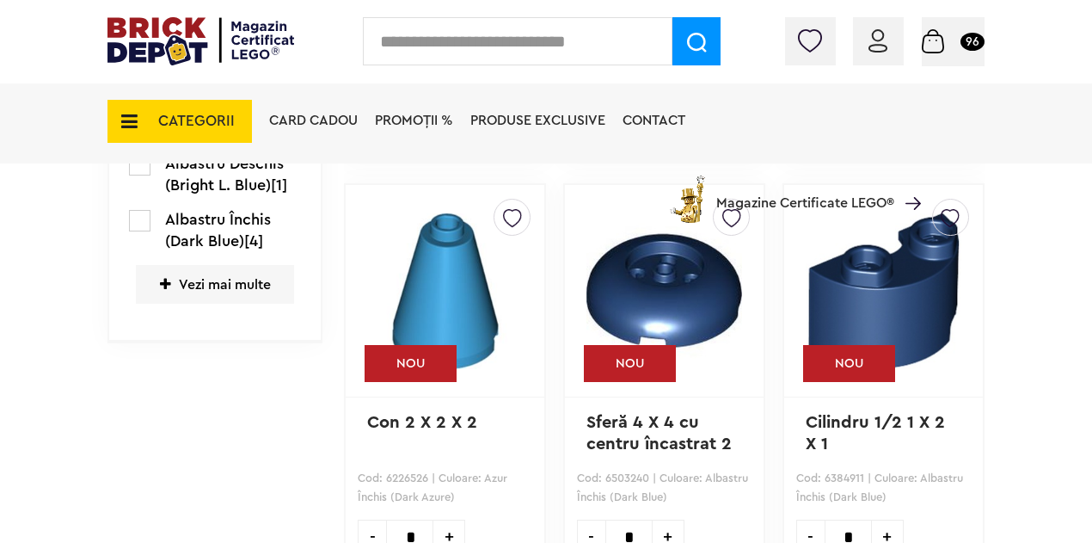
click at [190, 286] on span "Vezi mai multe" at bounding box center [215, 284] width 158 height 39
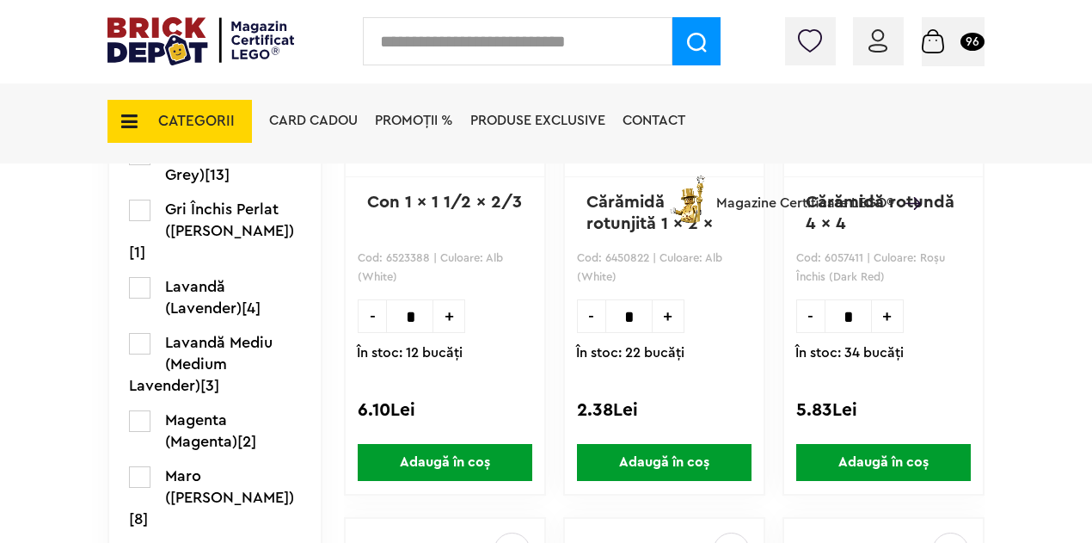
scroll to position [1849, 0]
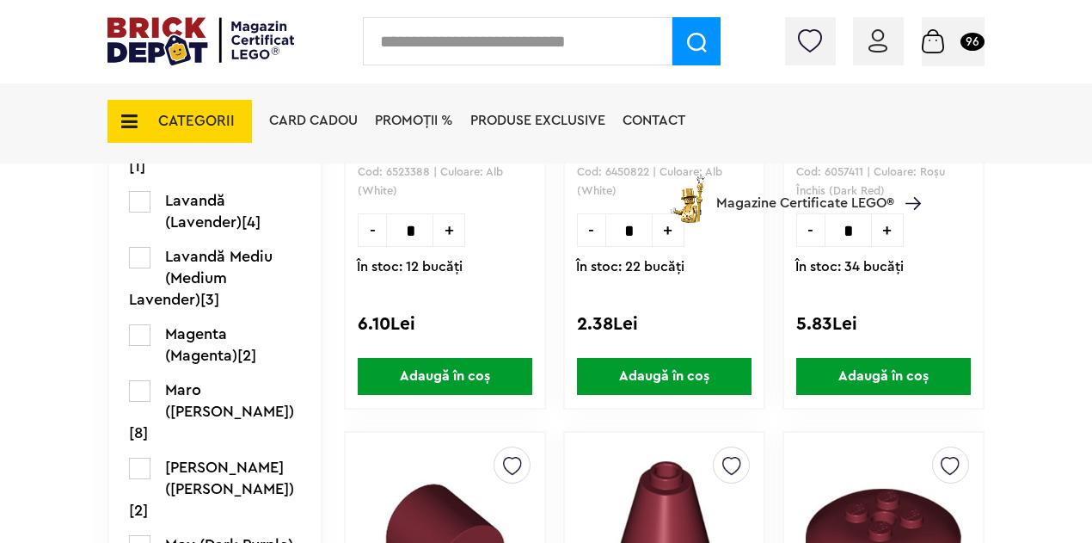
click at [134, 386] on label at bounding box center [139, 390] width 21 height 21
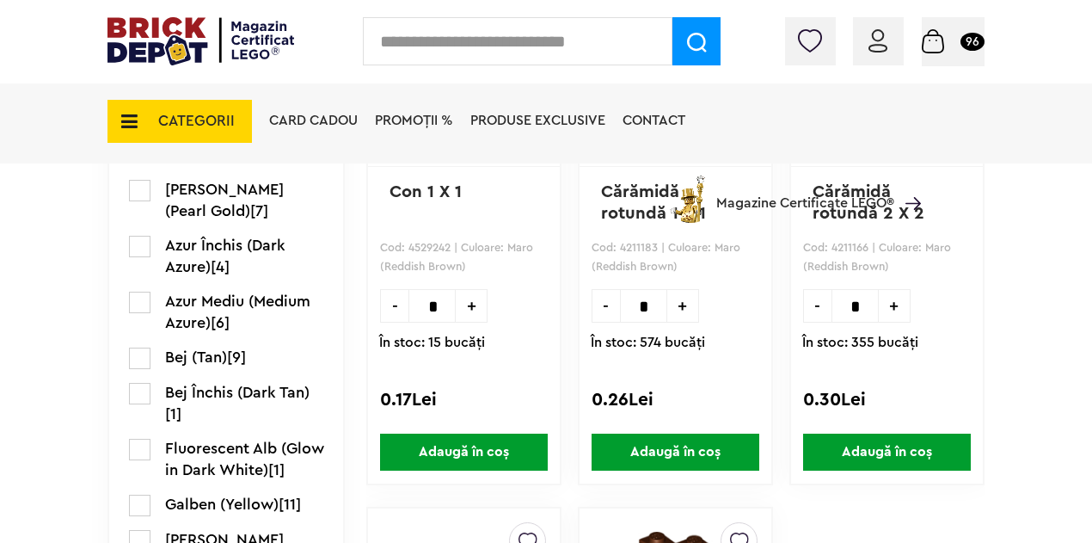
scroll to position [1290, 0]
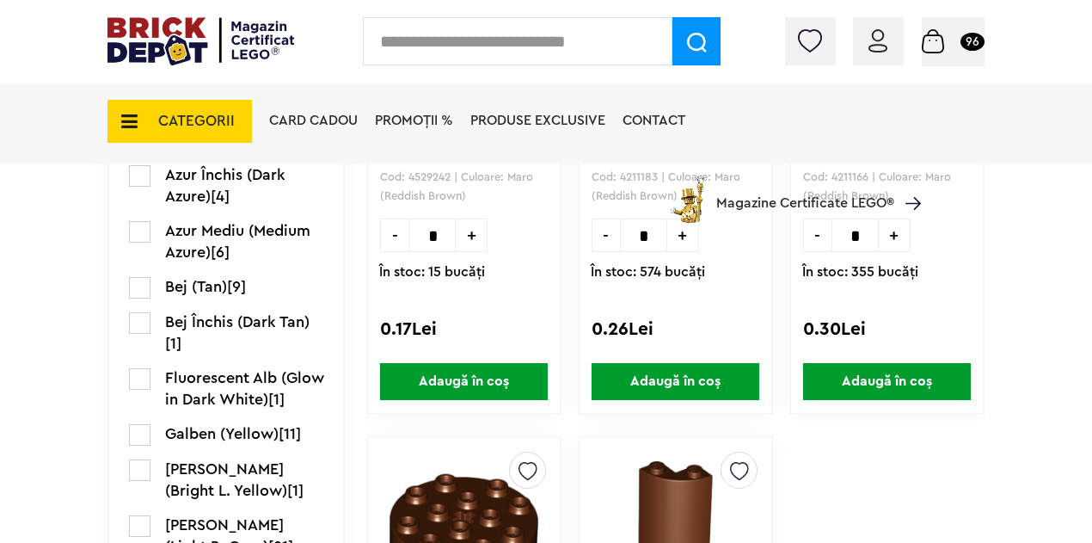
click at [636, 234] on input "*" at bounding box center [643, 235] width 47 height 34
type input "**"
click at [939, 40] on img at bounding box center [933, 41] width 22 height 24
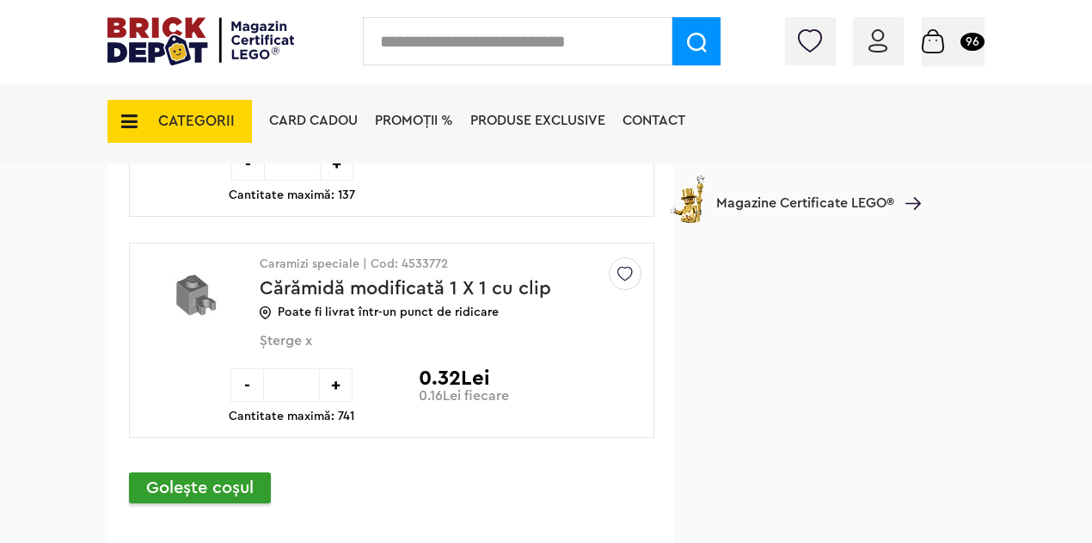
scroll to position [6621, 0]
click at [273, 333] on span "Șterge x" at bounding box center [422, 350] width 325 height 35
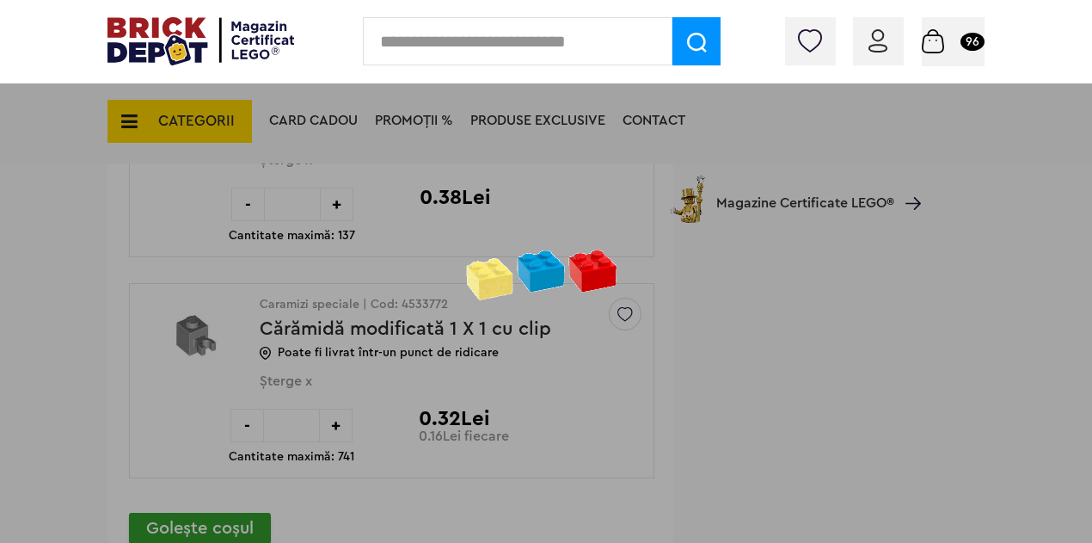
scroll to position [6449, 0]
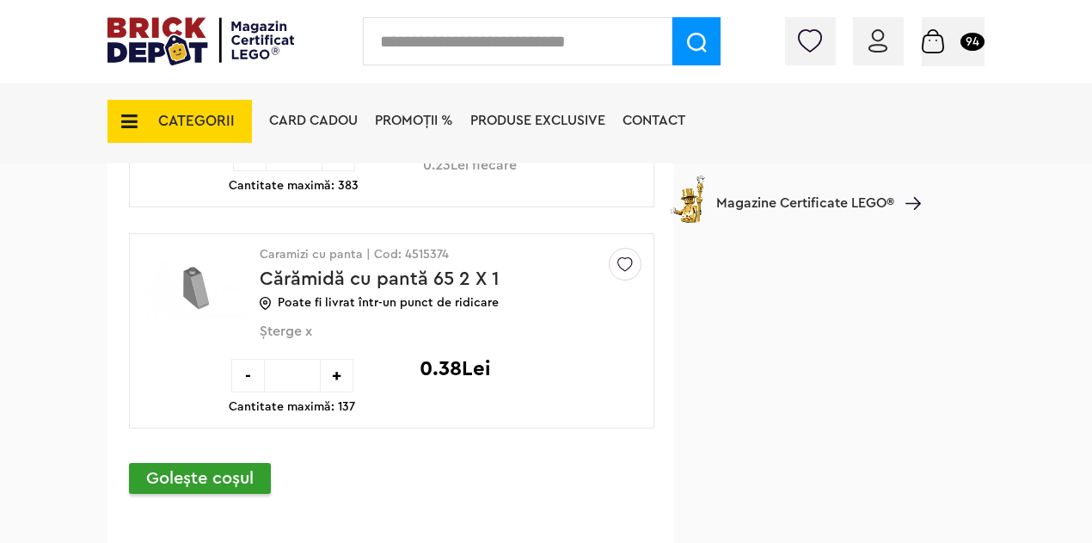
scroll to position [6449, 0]
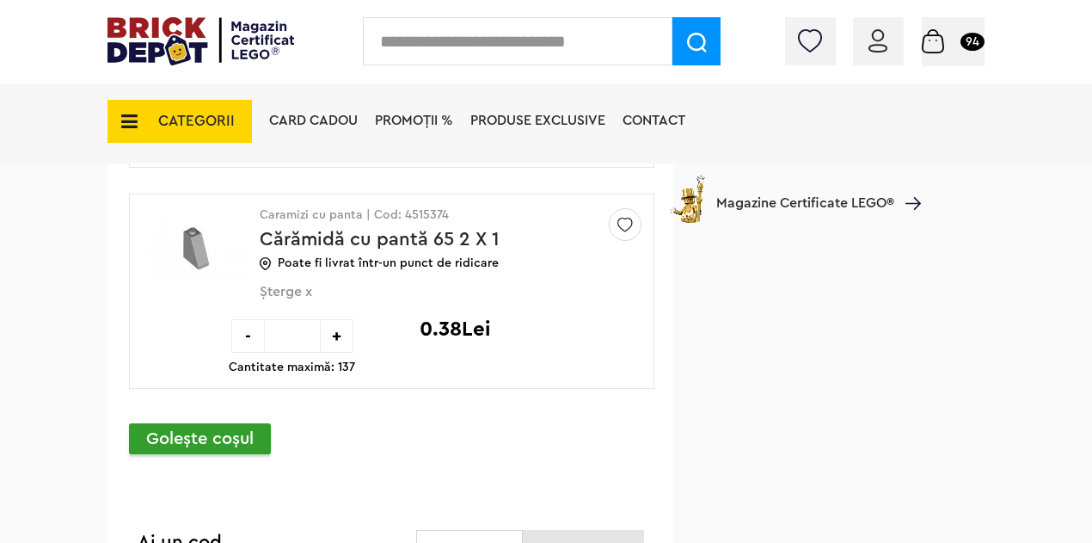
click at [293, 284] on span "Șterge x" at bounding box center [422, 301] width 325 height 35
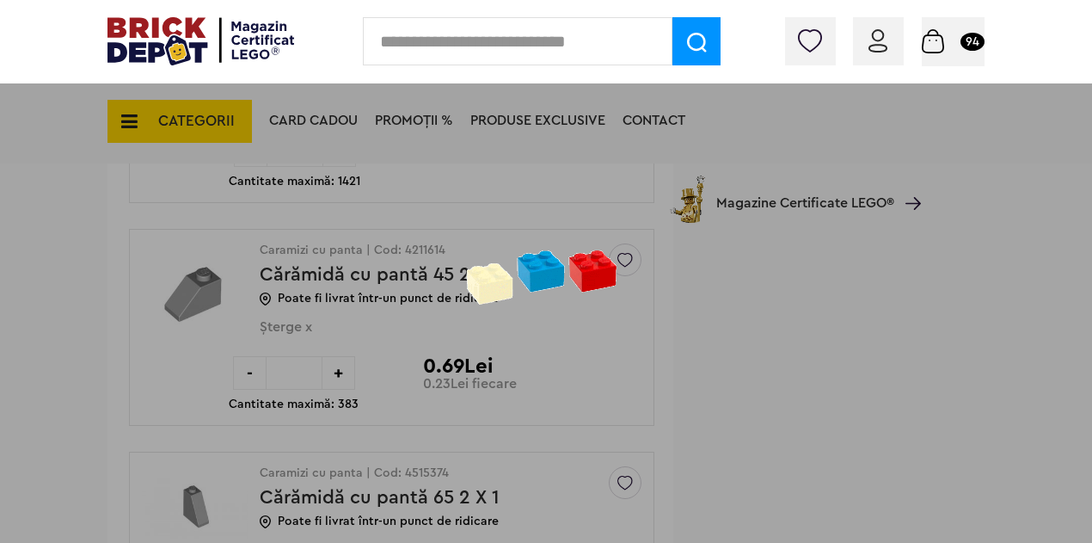
scroll to position [6278, 0]
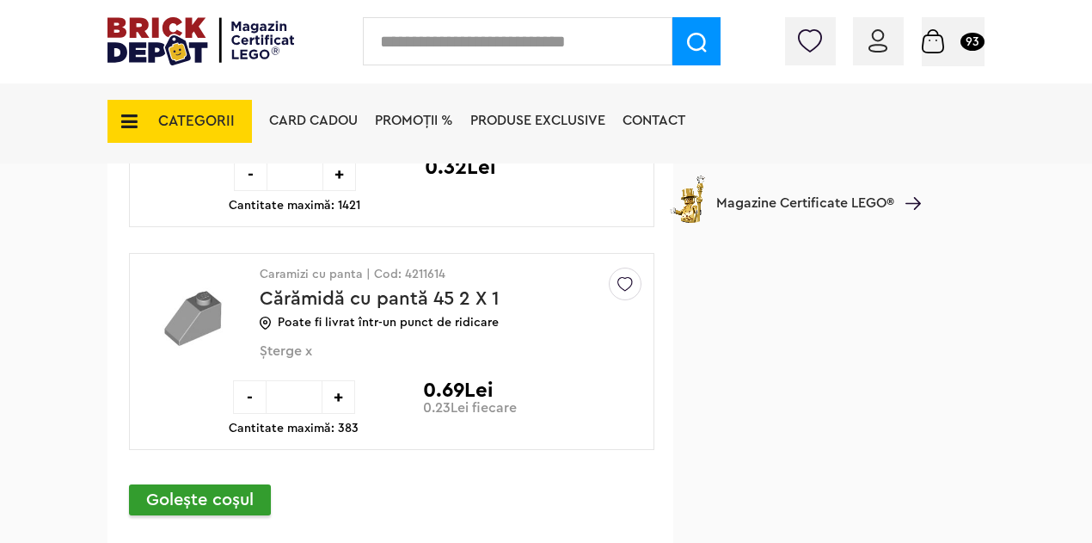
scroll to position [6106, 0]
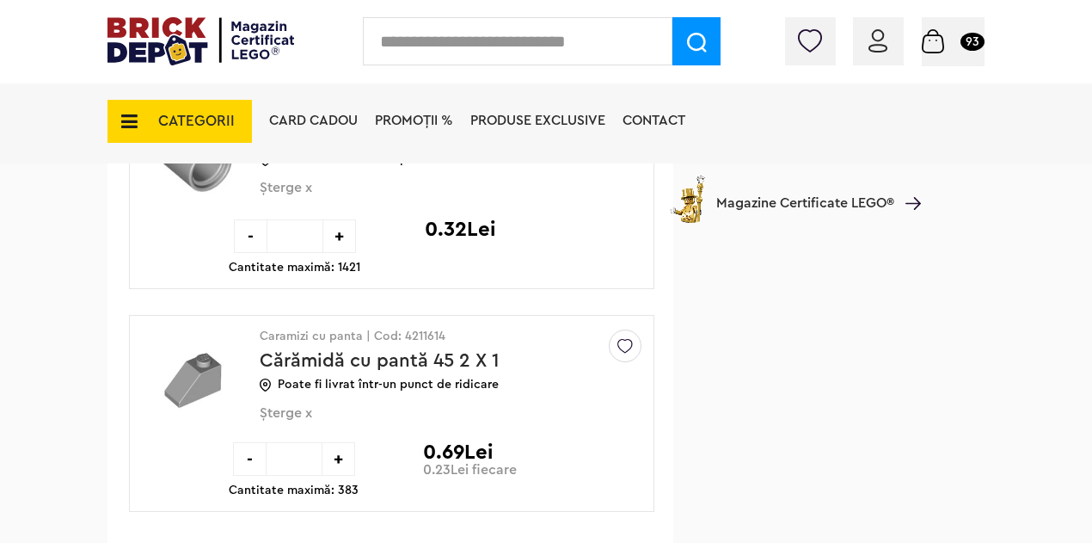
click at [291, 405] on span "Șterge x" at bounding box center [422, 422] width 325 height 35
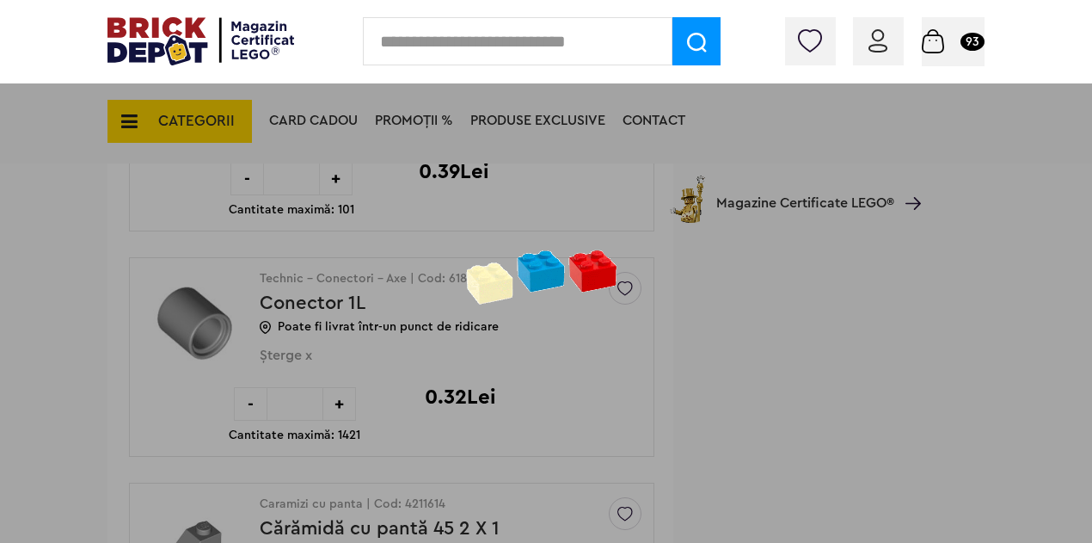
scroll to position [5934, 0]
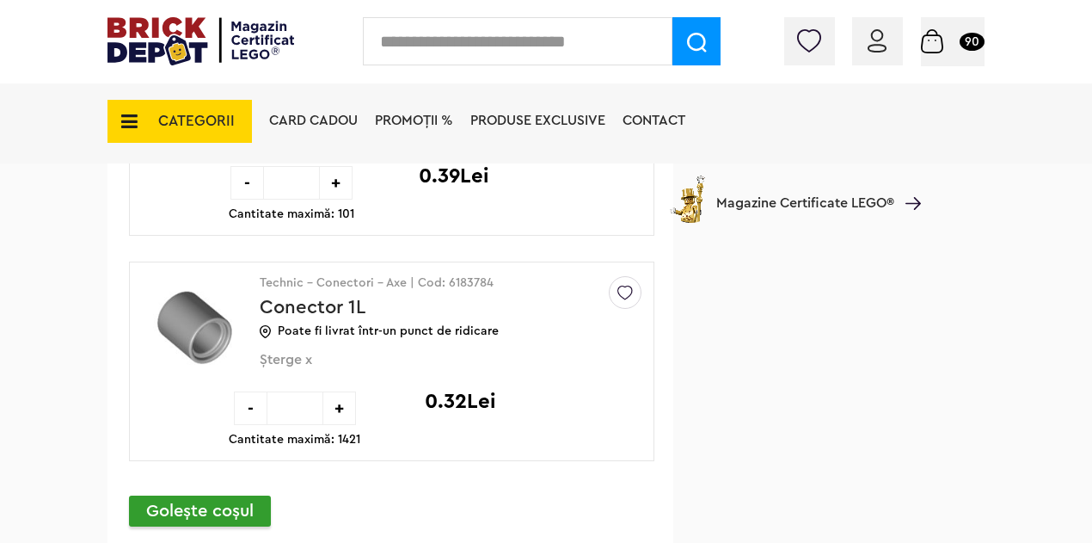
click at [221, 114] on span "CATEGORII" at bounding box center [196, 121] width 77 height 15
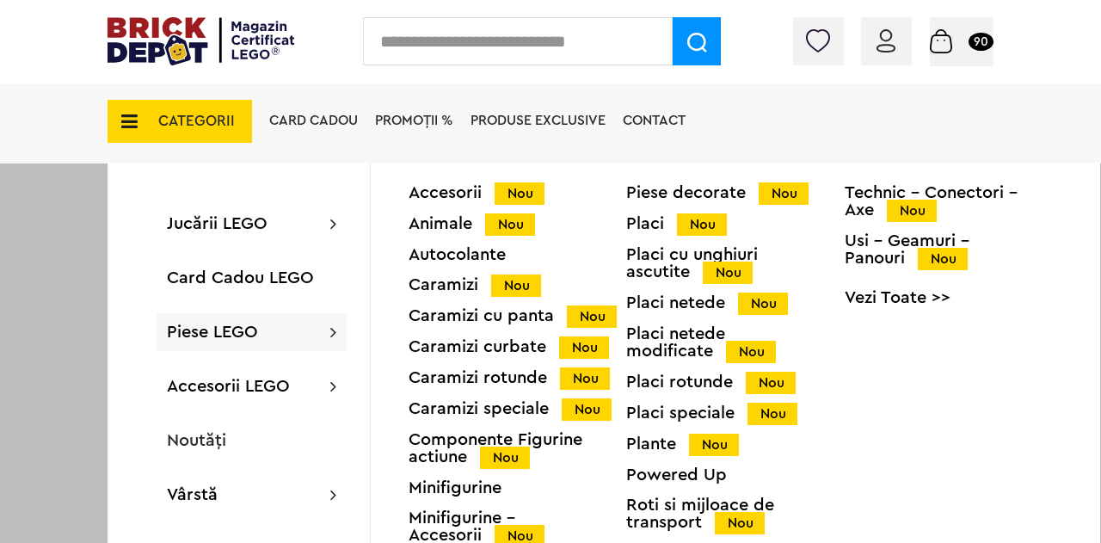
click at [225, 335] on span "Piese LEGO" at bounding box center [212, 331] width 91 height 17
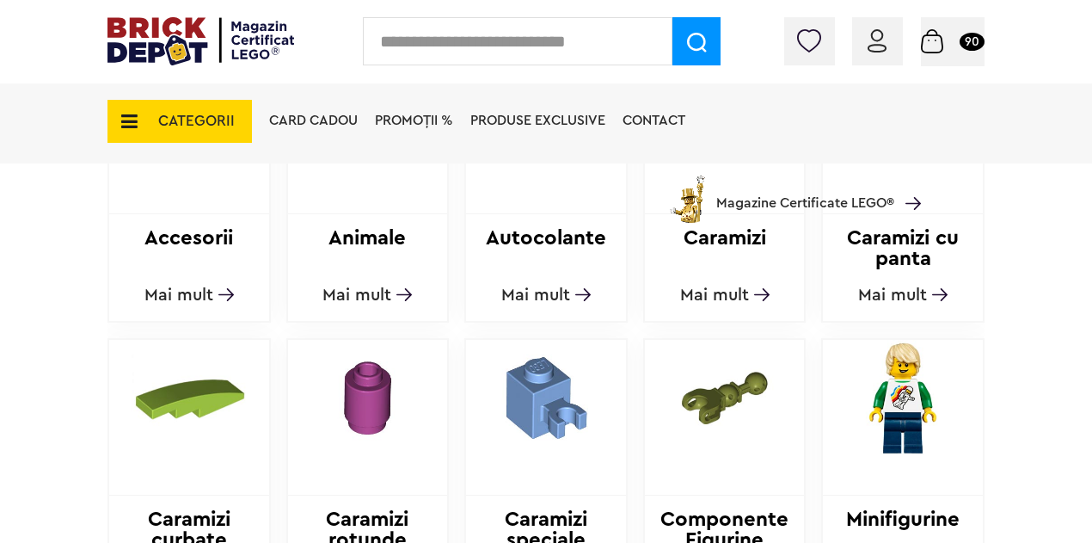
scroll to position [774, 0]
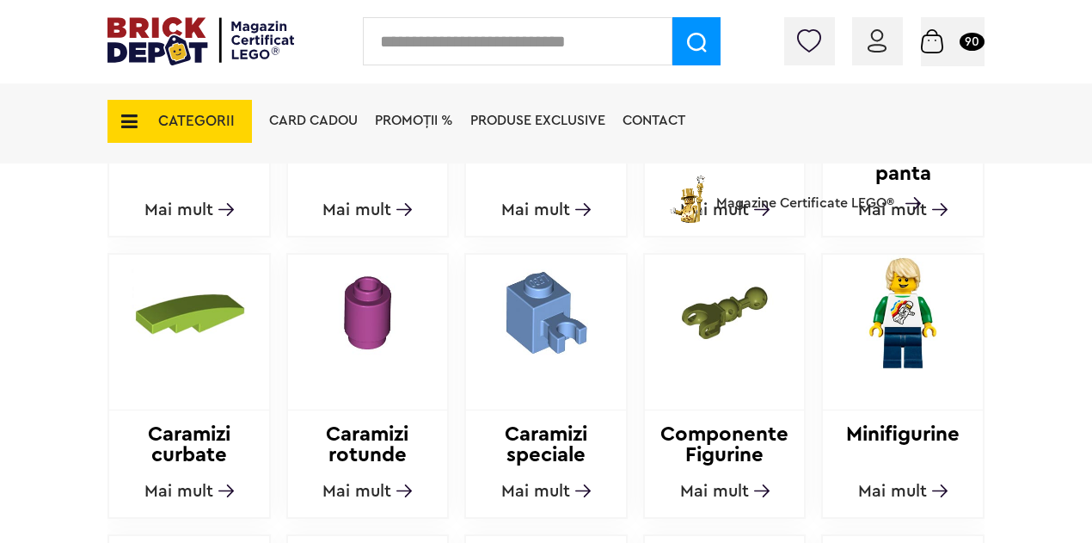
click at [365, 489] on span "Mai mult" at bounding box center [356, 490] width 69 height 17
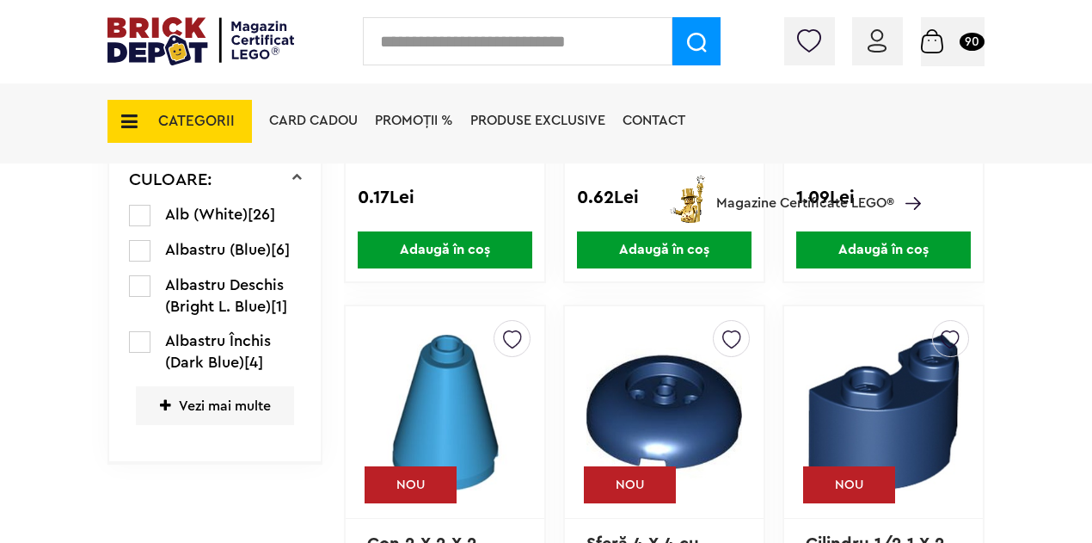
scroll to position [903, 0]
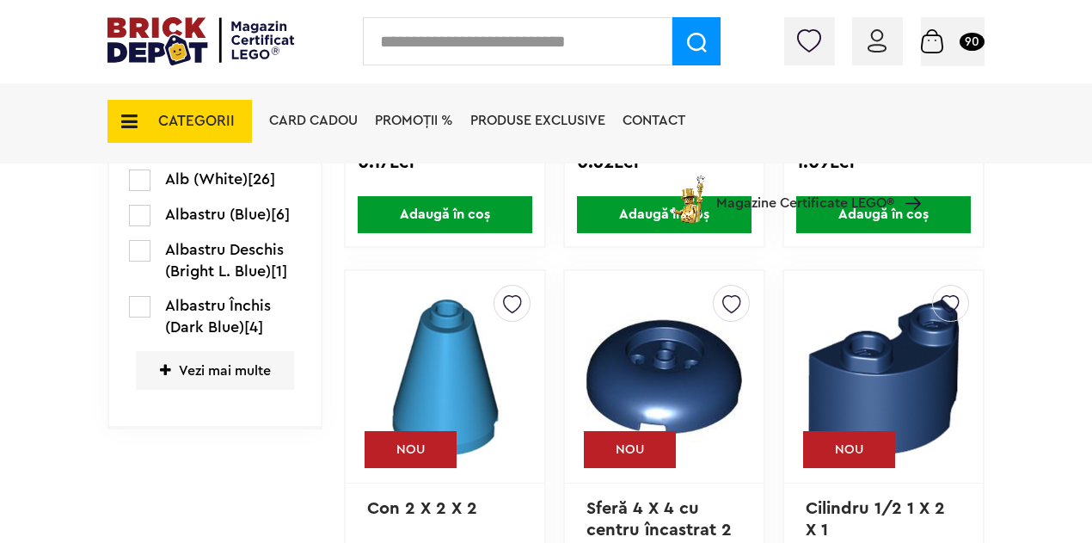
click at [221, 378] on span "Vezi mai multe" at bounding box center [215, 370] width 158 height 39
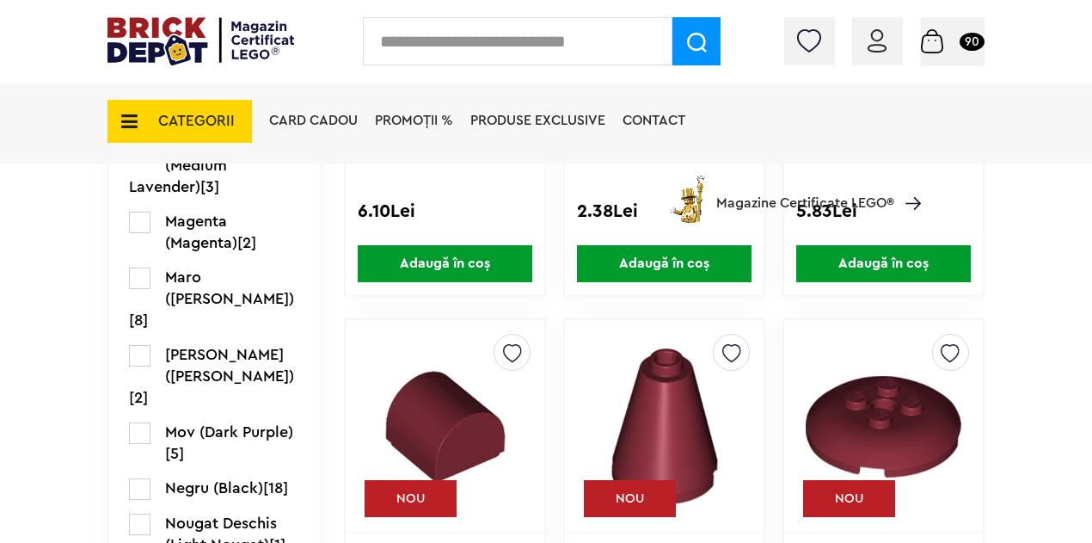
scroll to position [1935, 0]
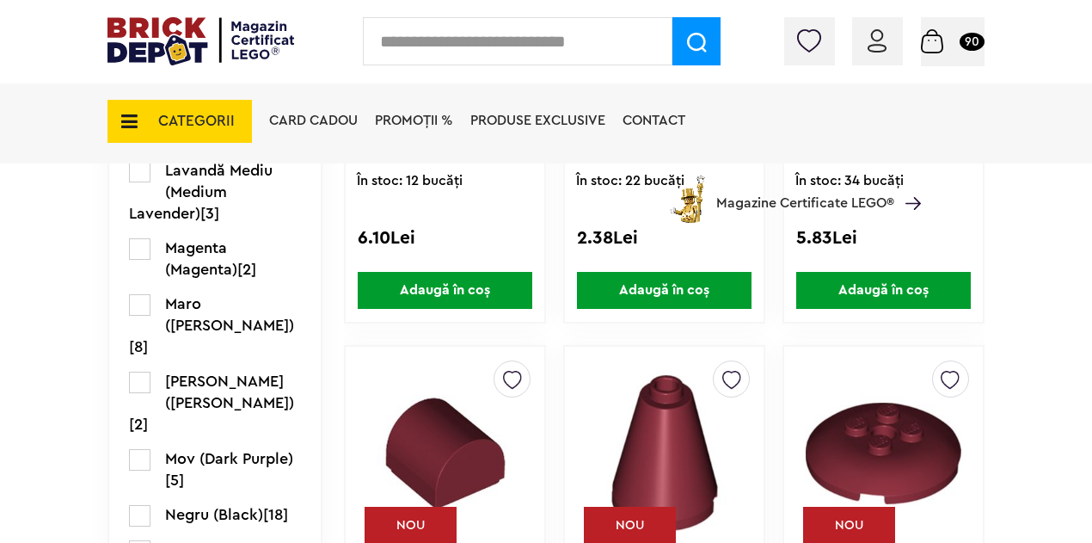
click at [138, 306] on label at bounding box center [139, 304] width 21 height 21
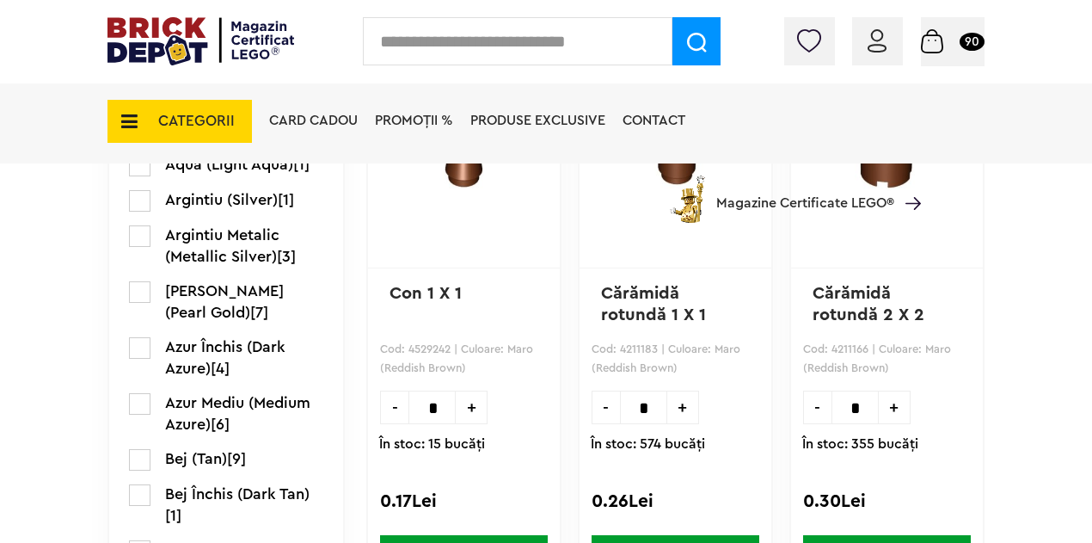
scroll to position [1204, 0]
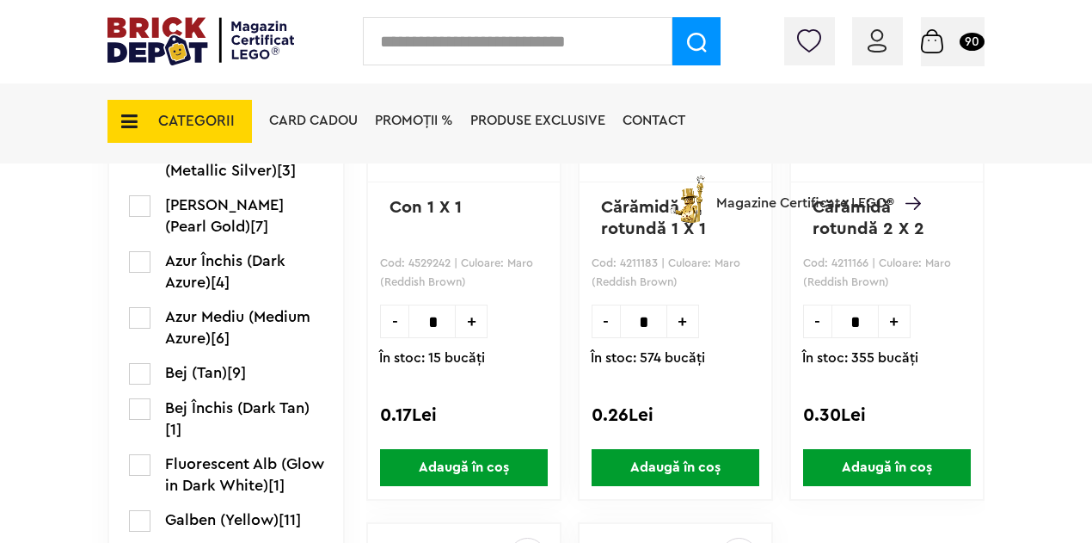
click at [642, 322] on input "*" at bounding box center [643, 321] width 47 height 34
type input "*"
type input "**"
click at [592, 470] on span "Adaugă în coș" at bounding box center [676, 467] width 168 height 37
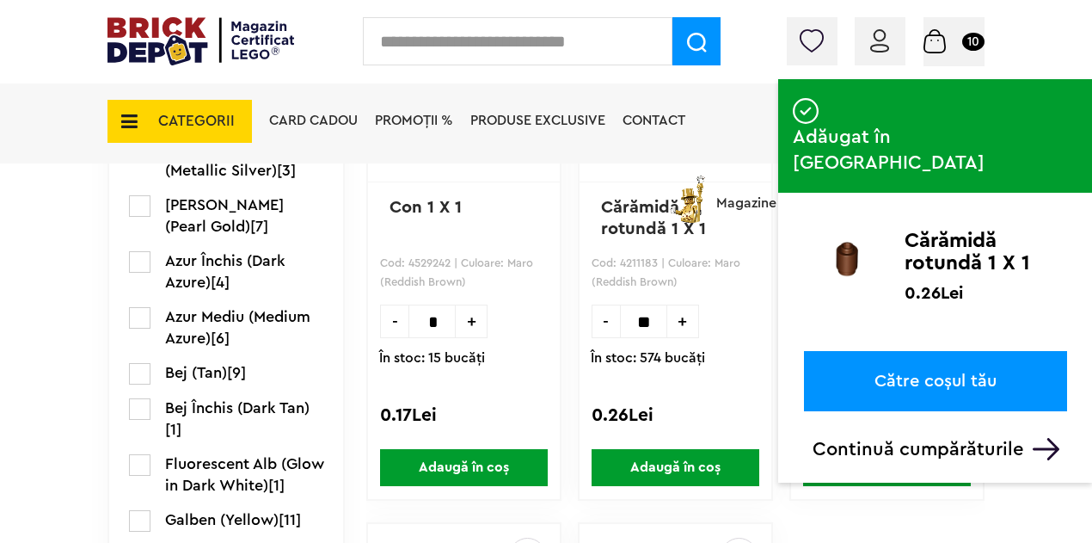
click at [911, 351] on link "Către coșul tău" at bounding box center [935, 381] width 263 height 60
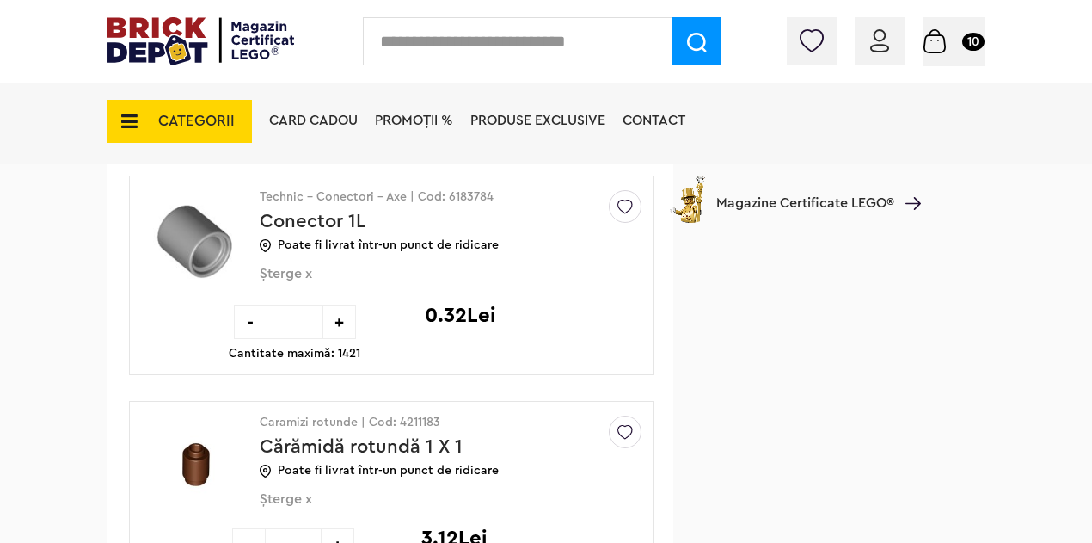
scroll to position [6106, 0]
